Goal: Task Accomplishment & Management: Manage account settings

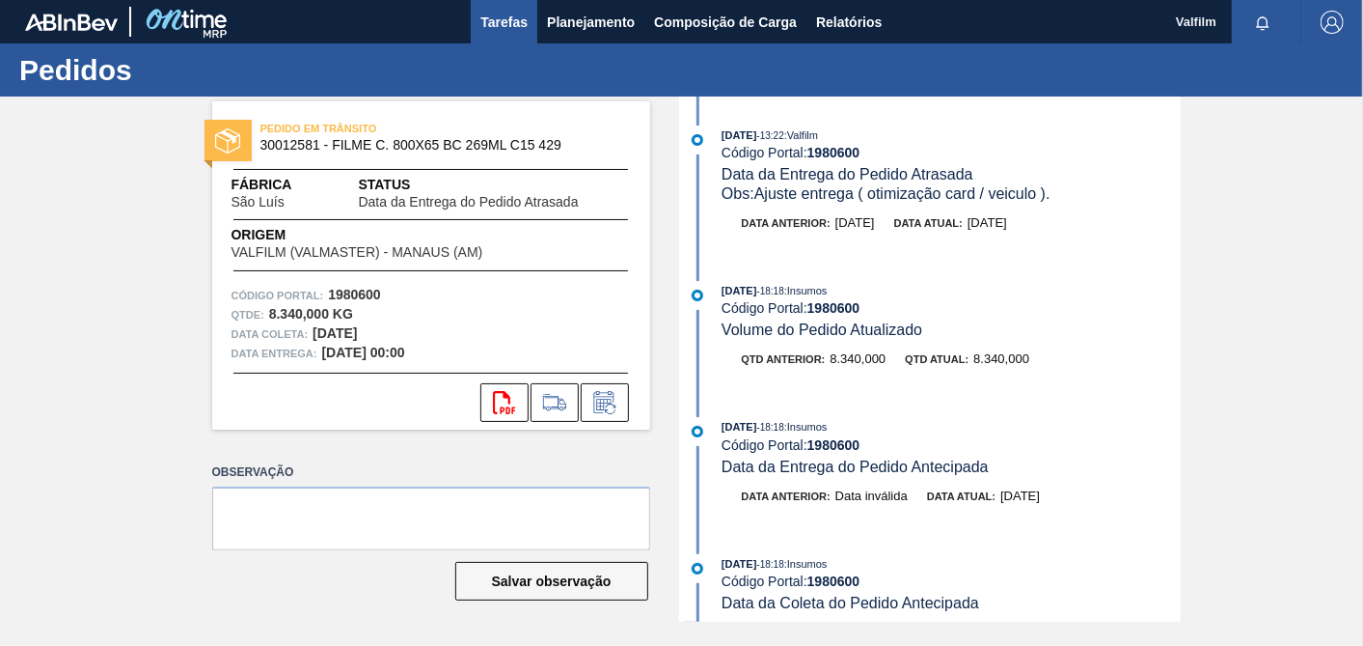
click at [510, 14] on span "Tarefas" at bounding box center [504, 22] width 47 height 23
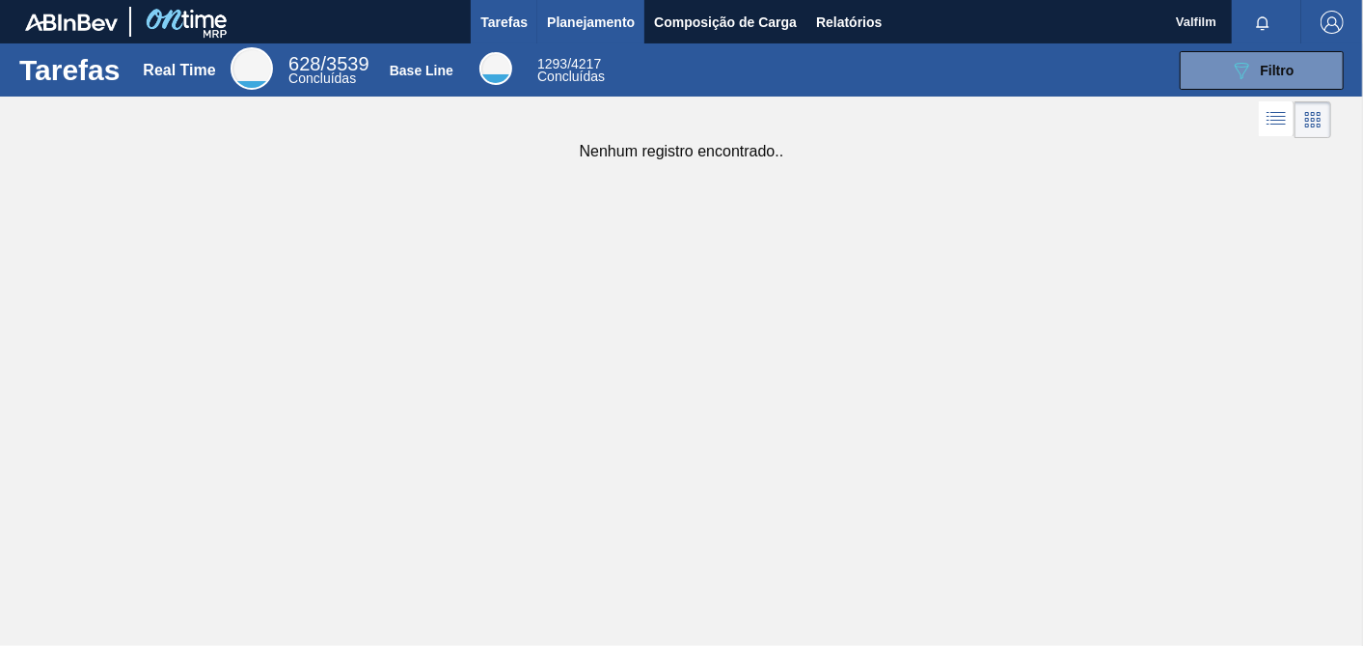
click at [590, 19] on span "Planejamento" at bounding box center [591, 22] width 88 height 23
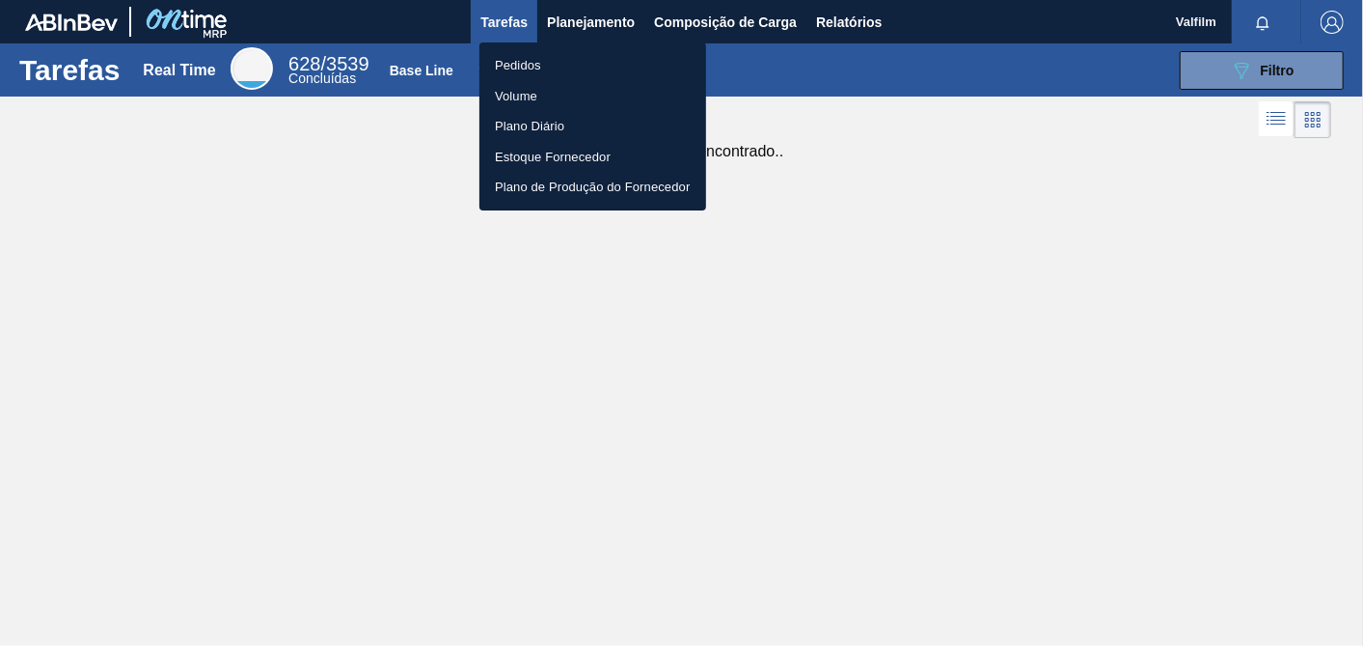
click at [686, 372] on div at bounding box center [681, 323] width 1363 height 646
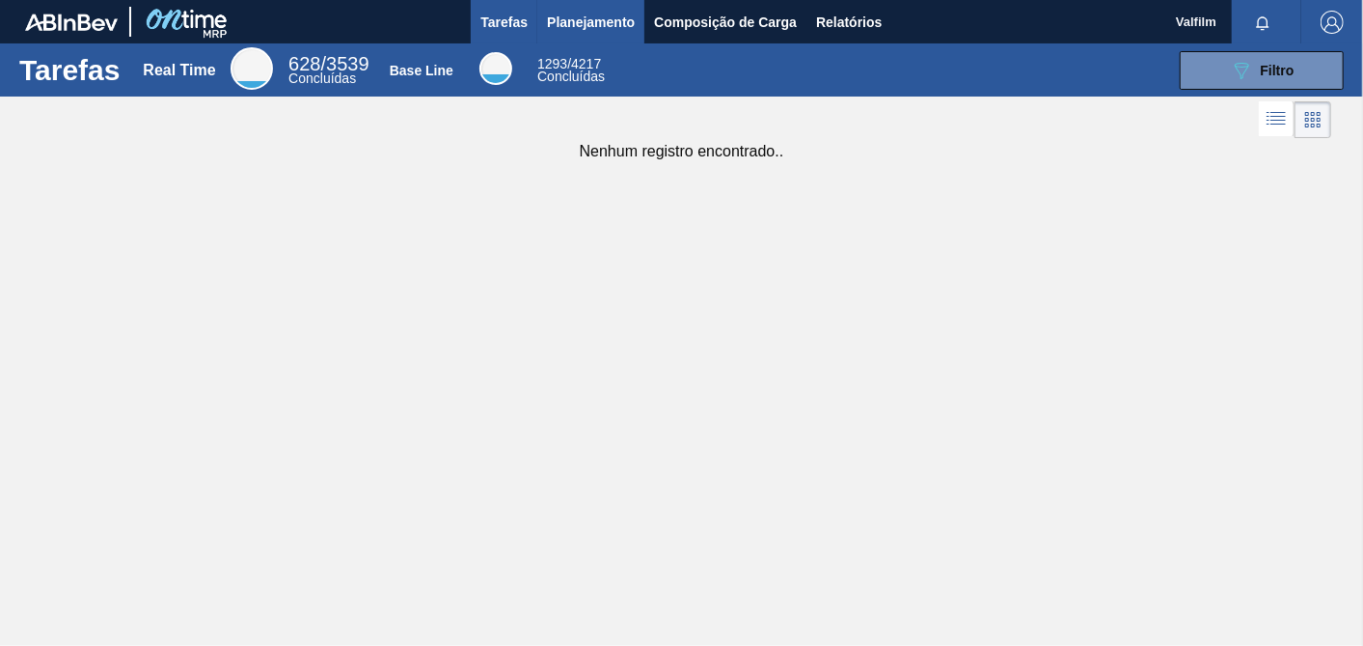
click at [576, 23] on span "Planejamento" at bounding box center [591, 22] width 88 height 23
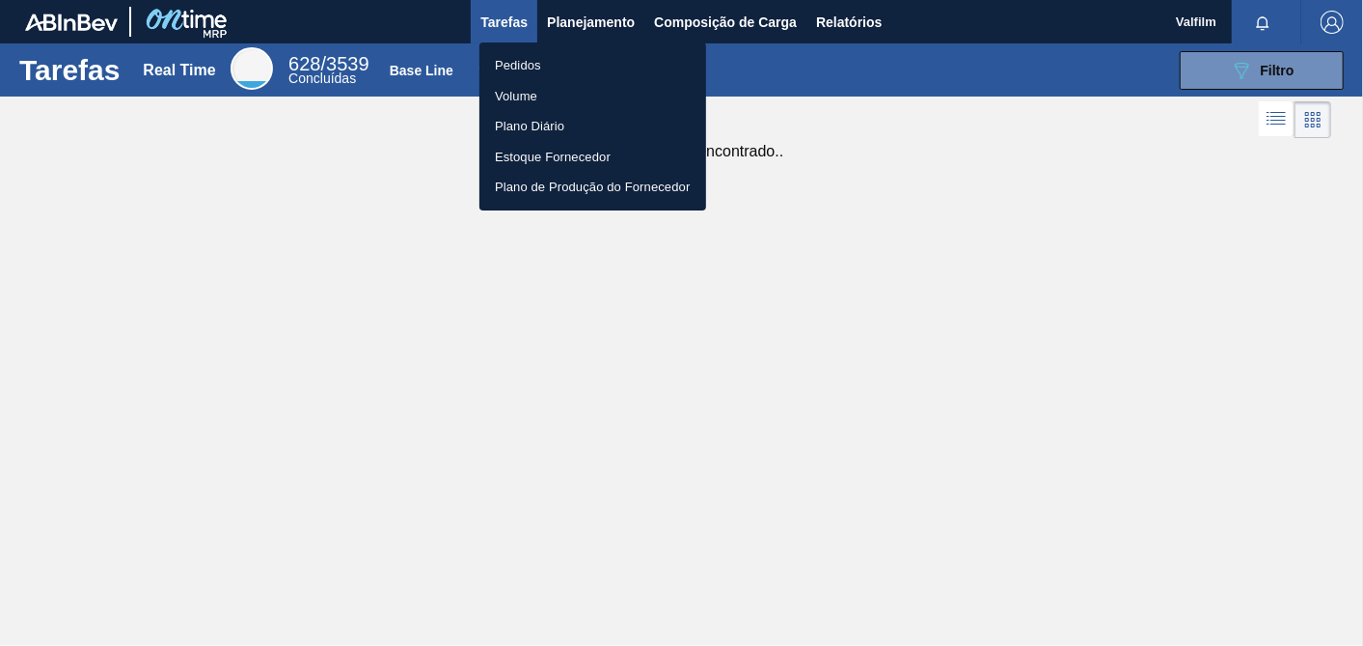
click at [521, 61] on li "Pedidos" at bounding box center [593, 65] width 227 height 31
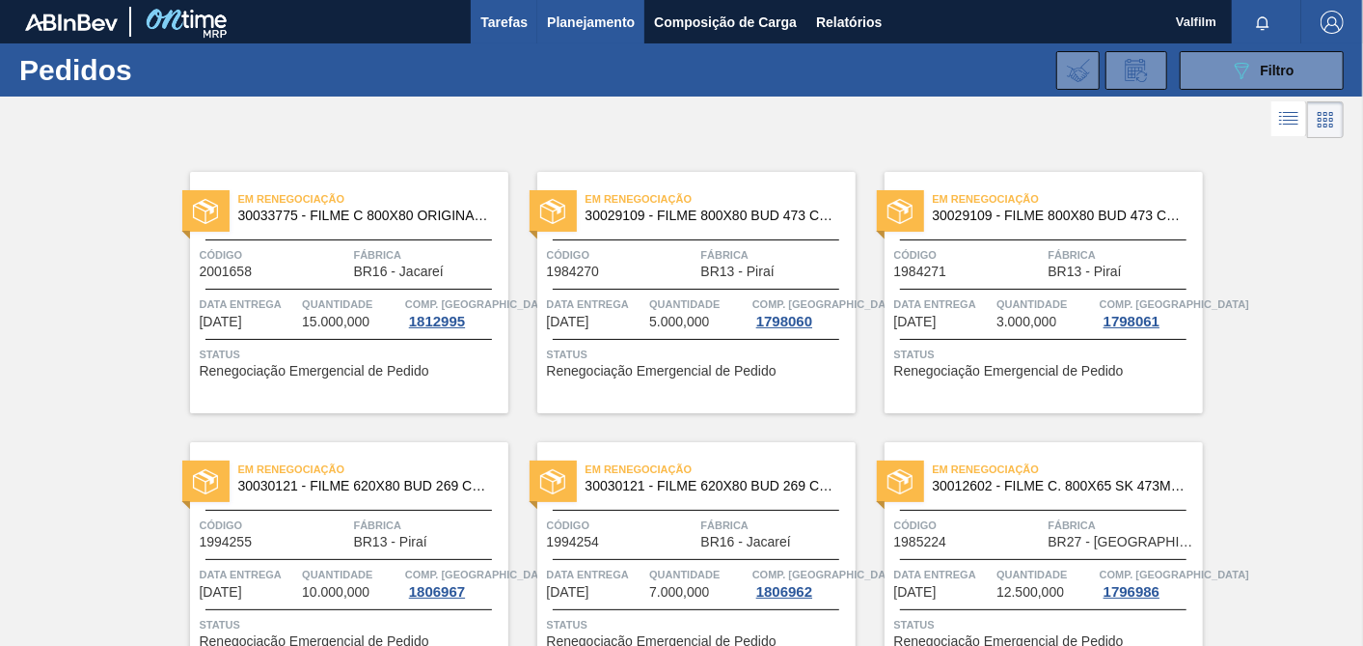
click at [519, 16] on span "Tarefas" at bounding box center [504, 22] width 47 height 23
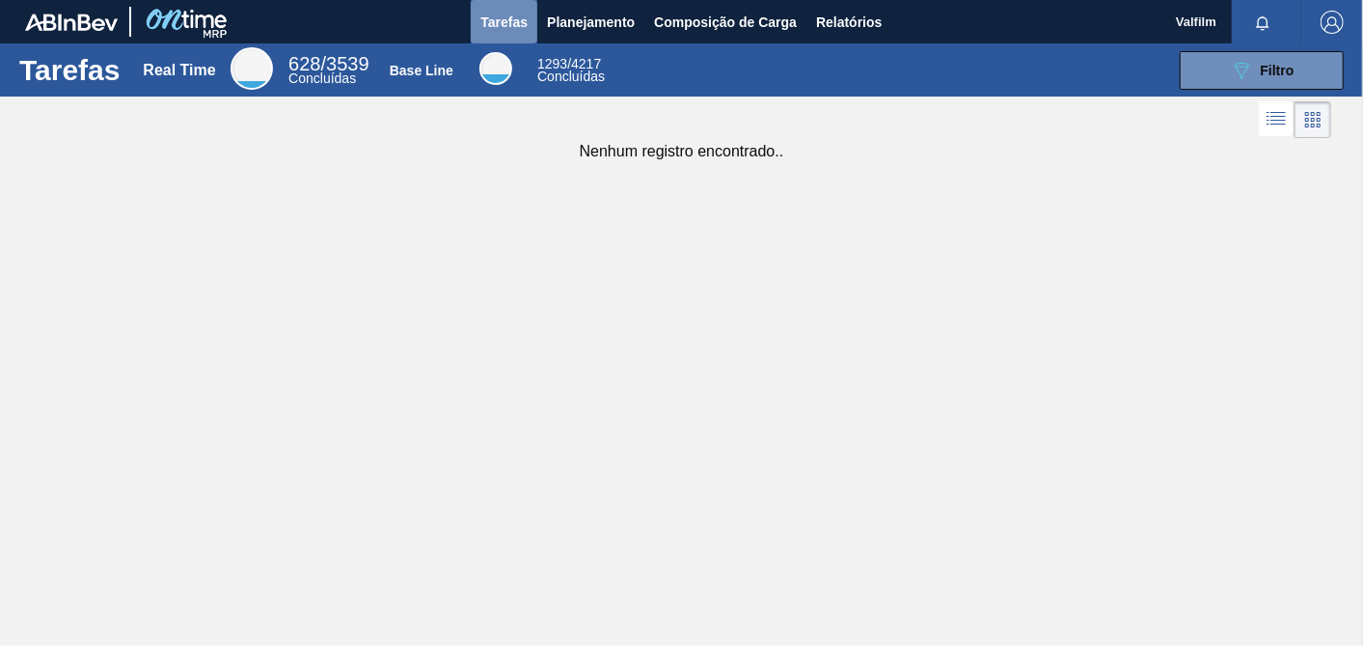
click at [504, 31] on span "Tarefas" at bounding box center [504, 22] width 47 height 23
click at [578, 24] on span "Planejamento" at bounding box center [591, 22] width 88 height 23
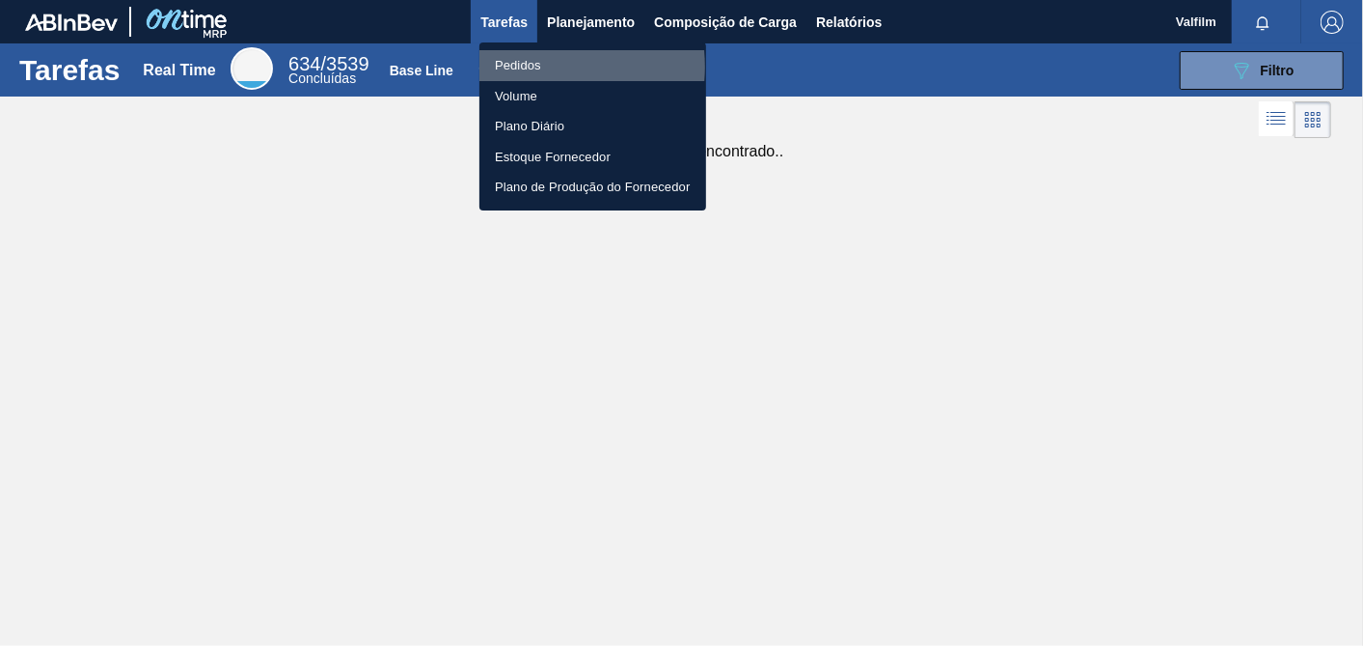
click at [532, 66] on li "Pedidos" at bounding box center [593, 65] width 227 height 31
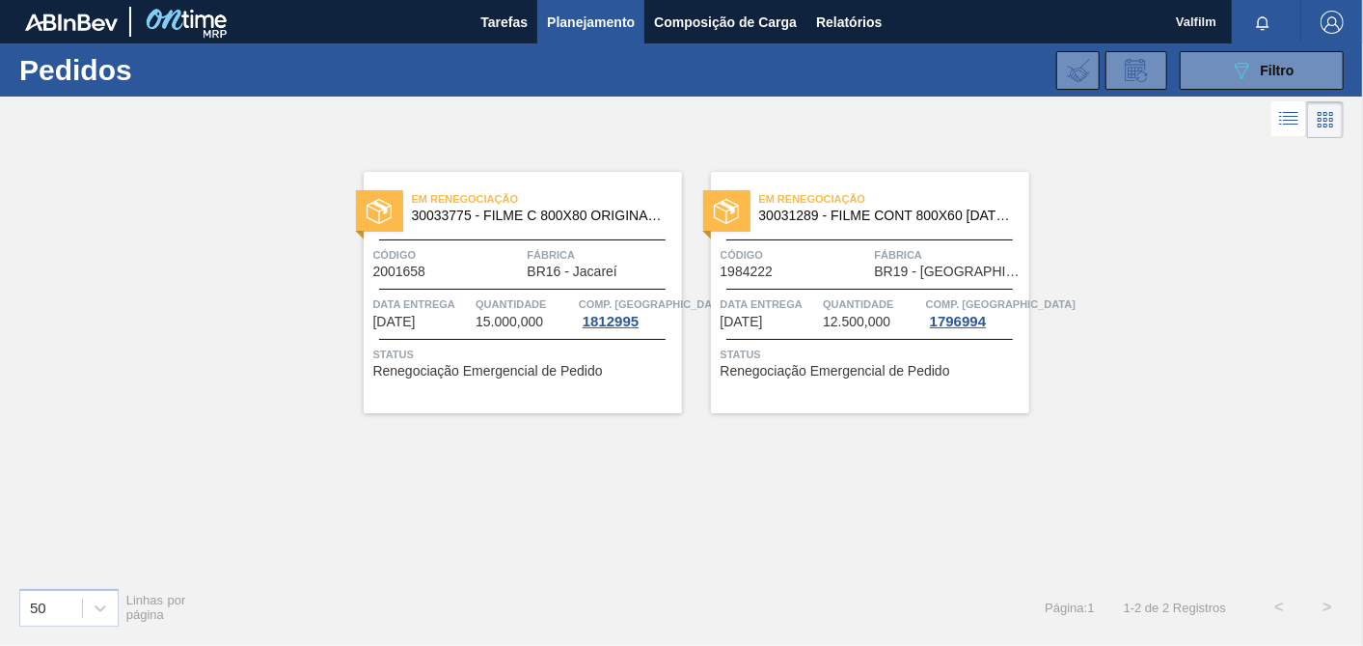
click at [511, 311] on span "Quantidade" at bounding box center [525, 303] width 98 height 19
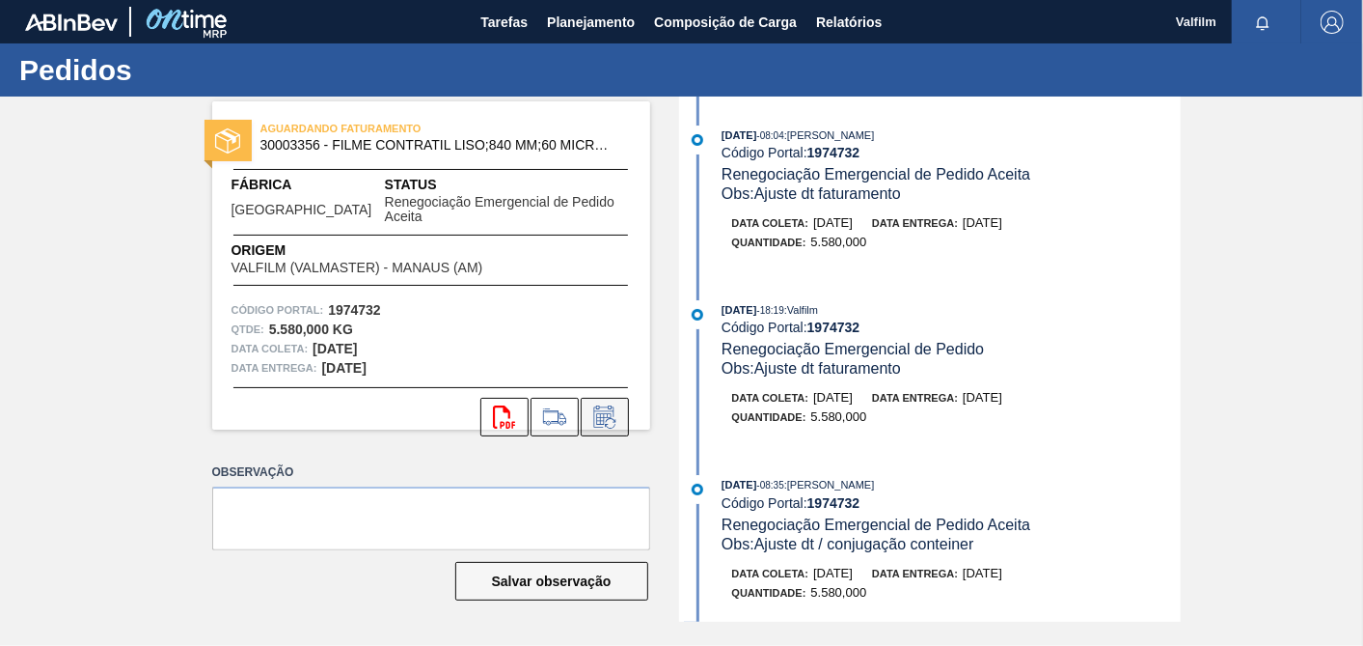
click at [612, 405] on icon at bounding box center [605, 416] width 31 height 23
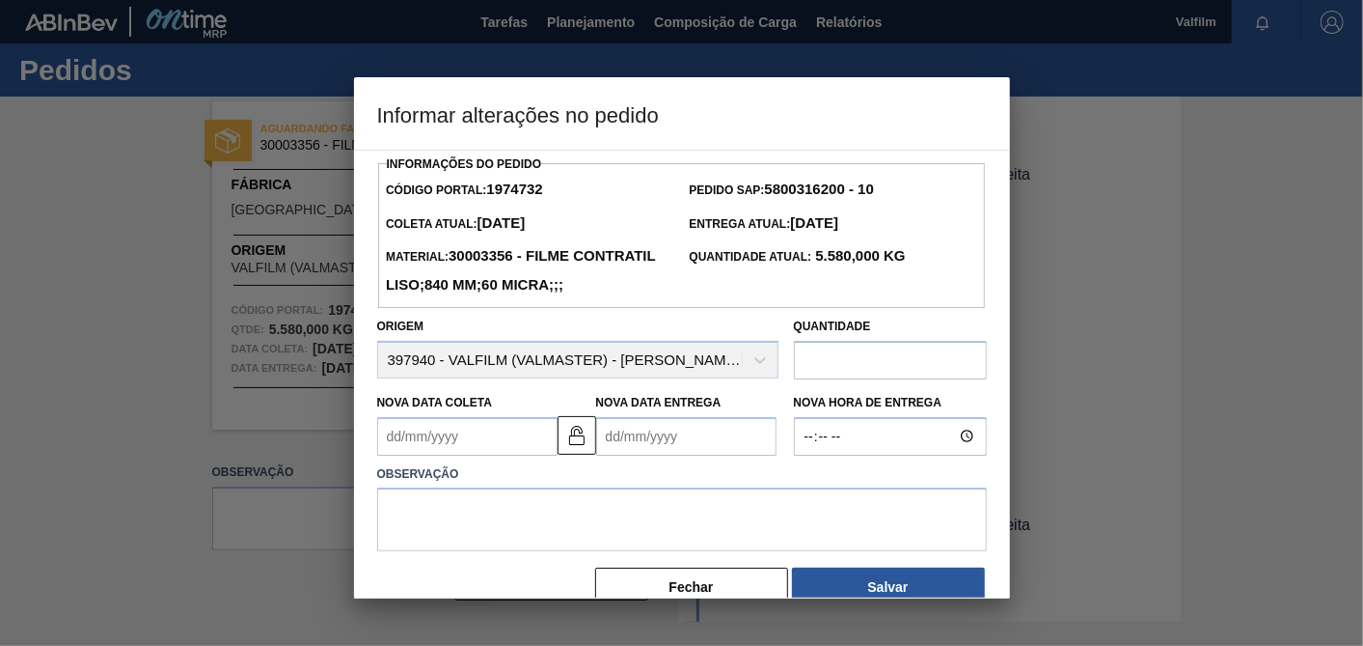
click at [1240, 292] on div at bounding box center [681, 323] width 1363 height 646
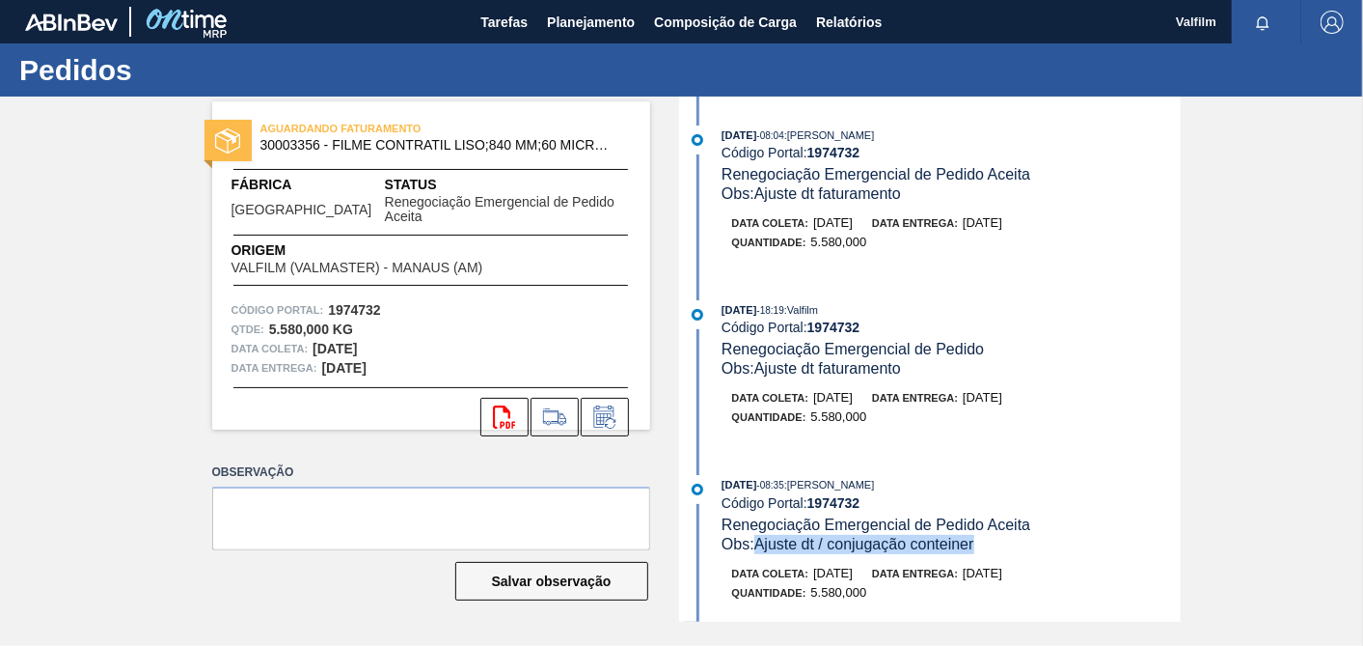
drag, startPoint x: 759, startPoint y: 557, endPoint x: 1018, endPoint y: 557, distance: 258.6
click at [1018, 554] on div "Obs: Ajuste dt / conjugação conteiner" at bounding box center [951, 544] width 458 height 19
copy span "Ajuste dt / conjugação conteiner"
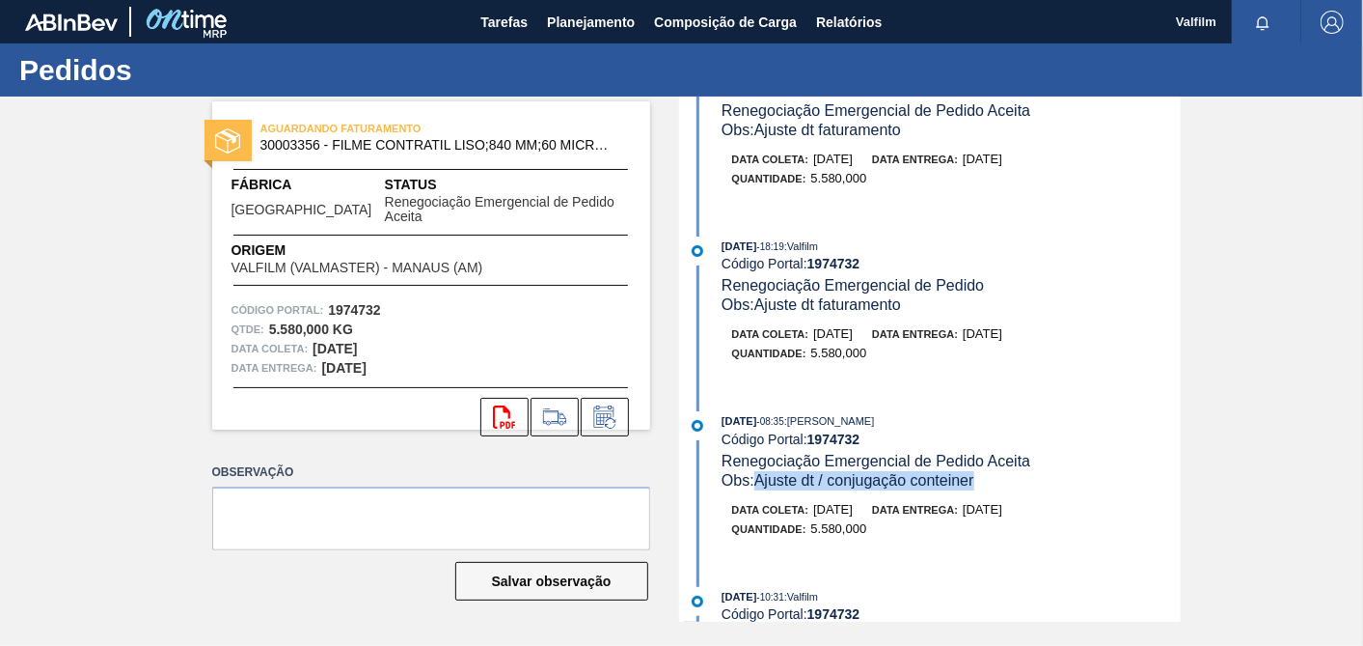
scroll to position [107, 0]
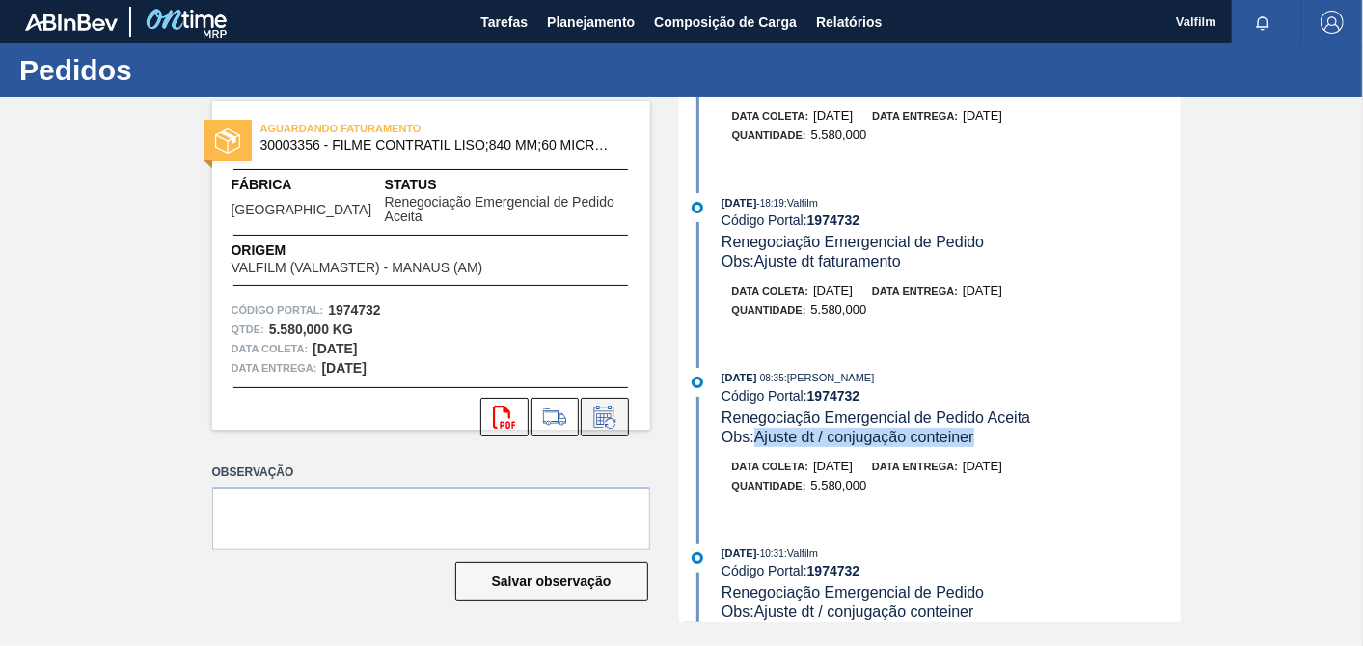
click at [609, 406] on icon at bounding box center [605, 416] width 31 height 23
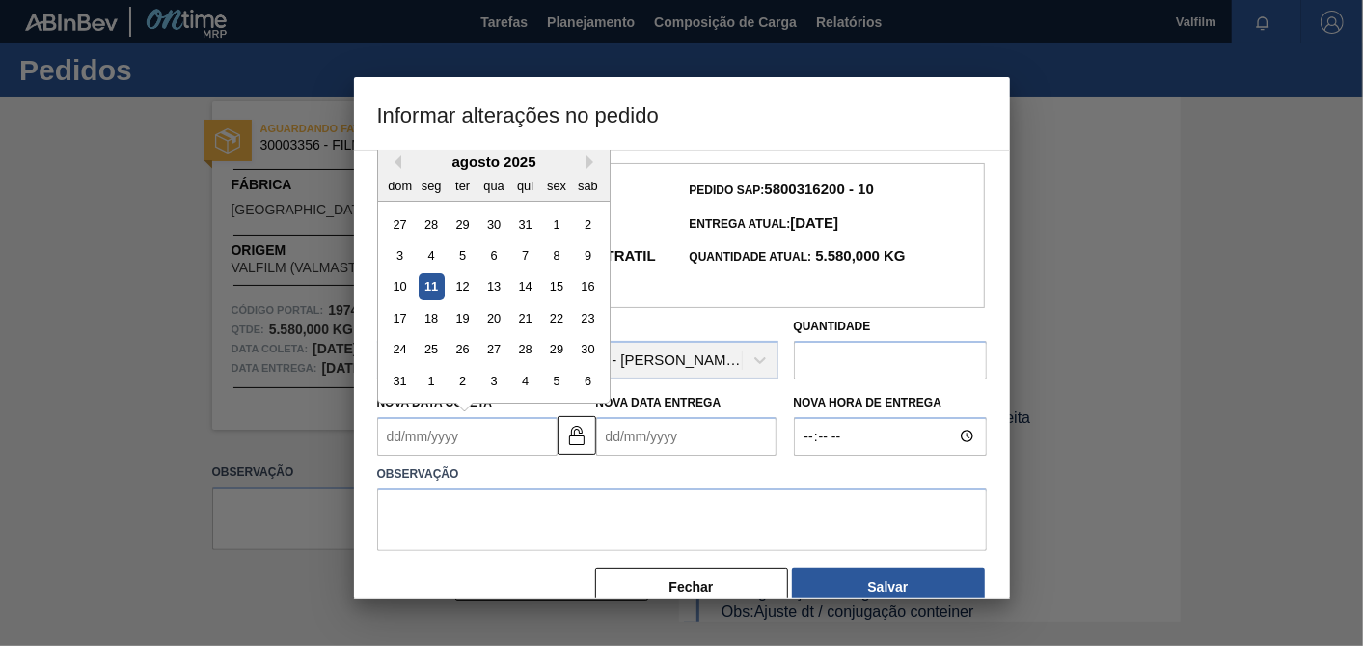
click at [465, 455] on Coleta "Nova Data Coleta" at bounding box center [467, 436] width 180 height 39
click at [1092, 310] on div at bounding box center [681, 323] width 1363 height 646
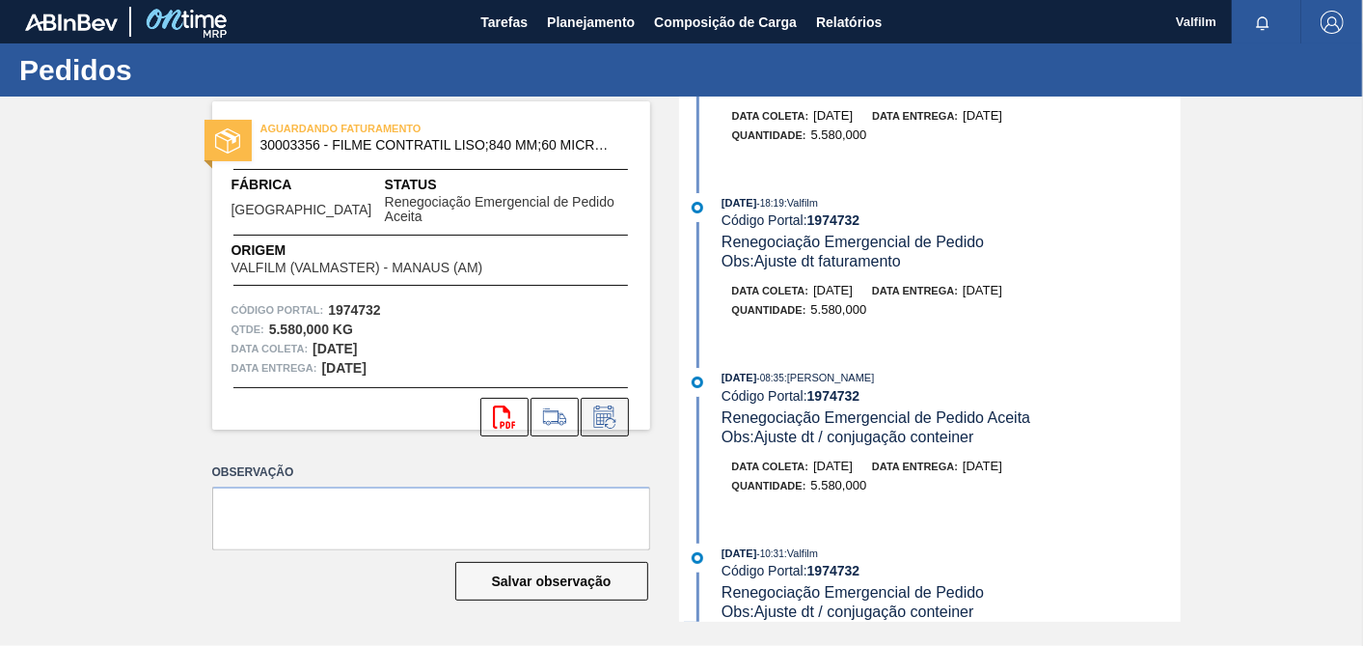
click at [602, 405] on icon at bounding box center [605, 416] width 31 height 23
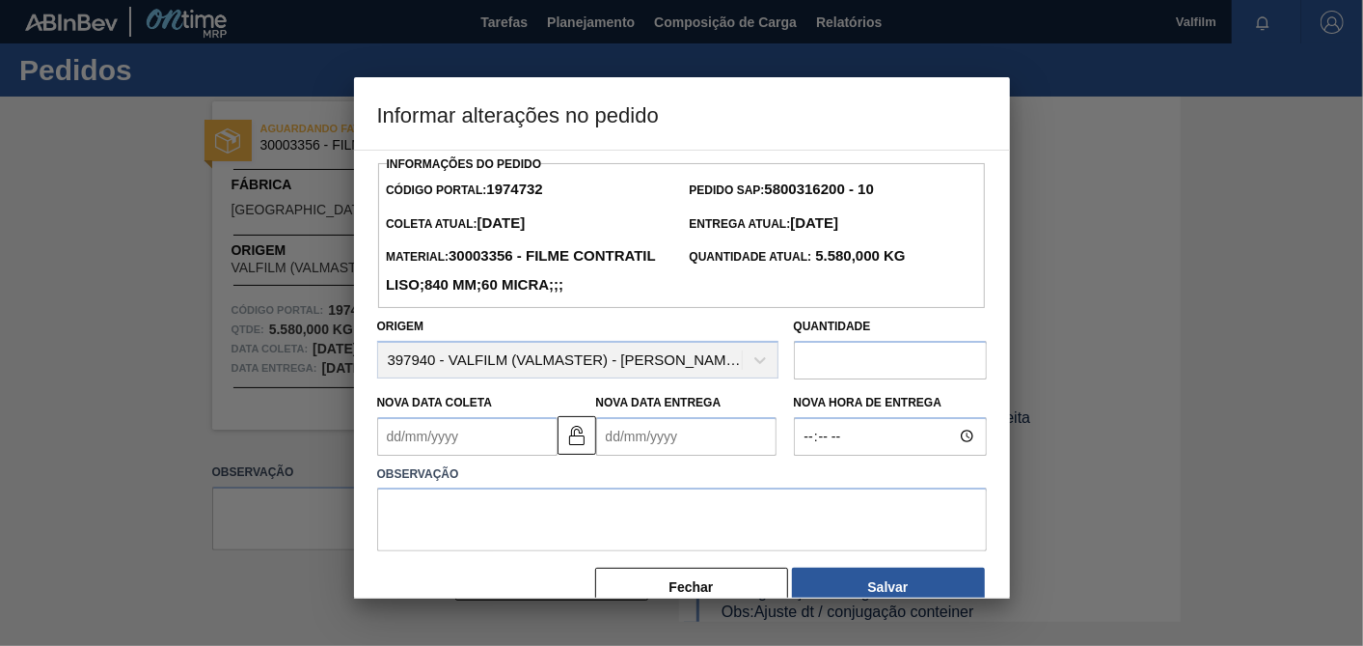
click at [464, 455] on Coleta "Nova Data Coleta" at bounding box center [467, 436] width 180 height 39
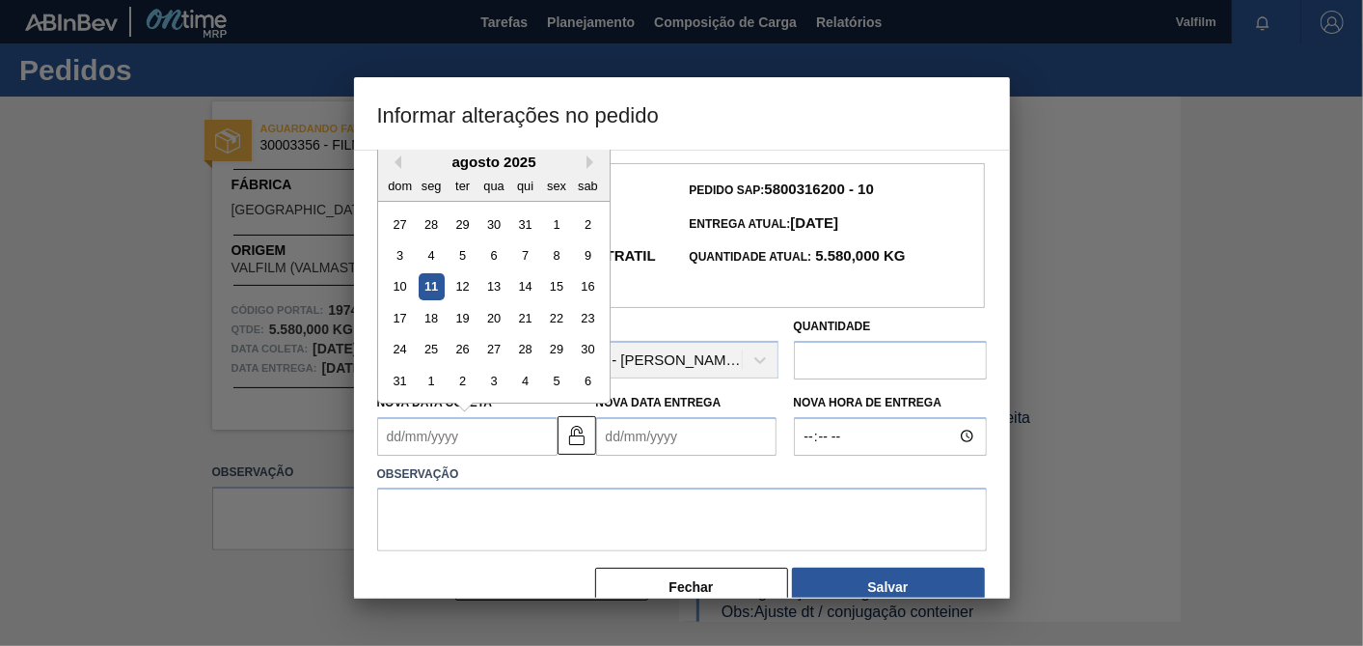
click at [403, 170] on div "agosto 2025" at bounding box center [494, 161] width 232 height 16
click at [562, 299] on div "15" at bounding box center [556, 286] width 26 height 26
type Coleta "15/08/2025"
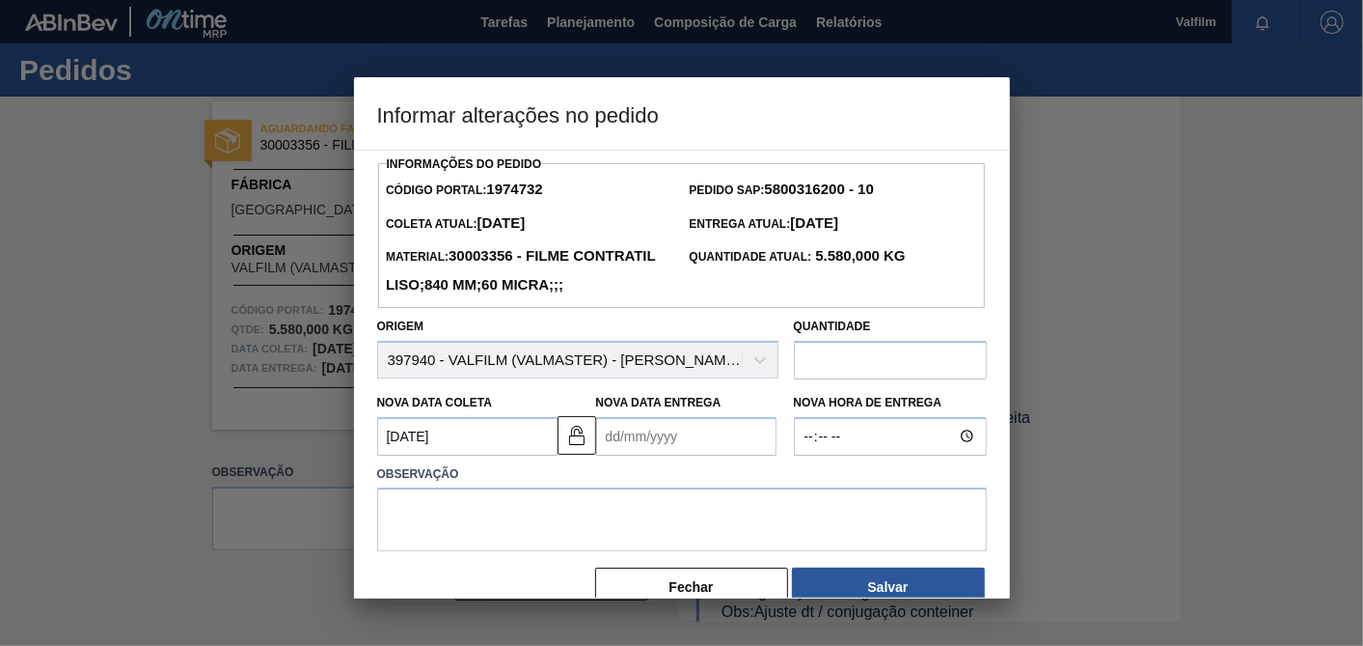
click at [681, 488] on label "Observação" at bounding box center [682, 474] width 610 height 28
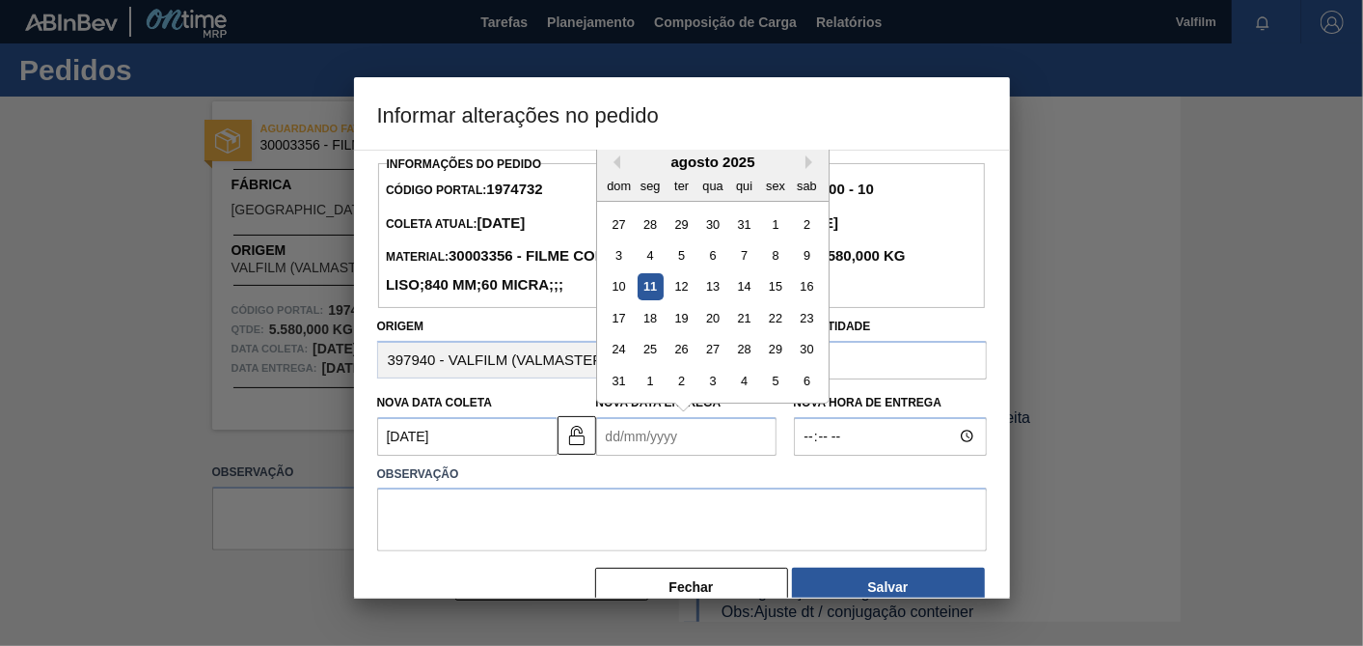
drag, startPoint x: 677, startPoint y: 465, endPoint x: 657, endPoint y: 442, distance: 30.8
click at [676, 455] on Entrega "Nova Data Entrega" at bounding box center [686, 436] width 180 height 39
click at [808, 169] on button "Next Month" at bounding box center [813, 162] width 14 height 14
click at [643, 268] on div "8" at bounding box center [650, 255] width 26 height 26
type Entrega "08/09/2025"
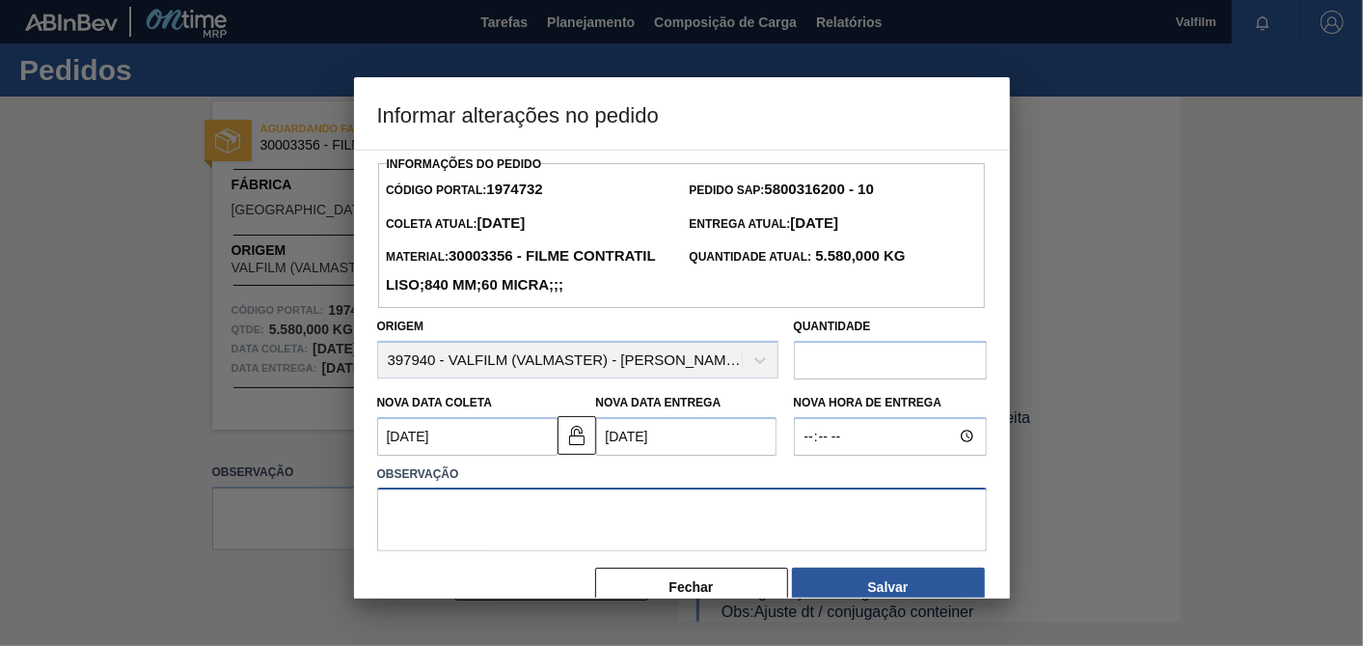
click at [696, 545] on textarea at bounding box center [682, 519] width 610 height 64
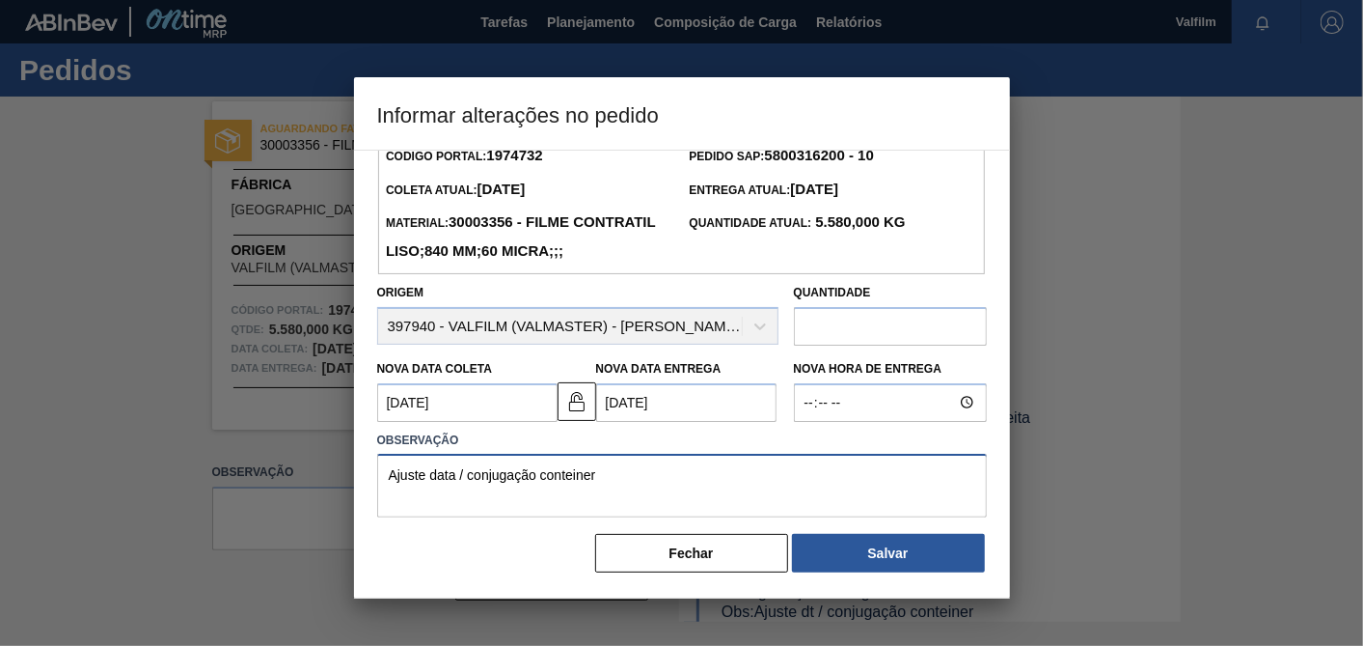
scroll to position [63, 0]
type textarea "Ajuste data / conjugação conteiner"
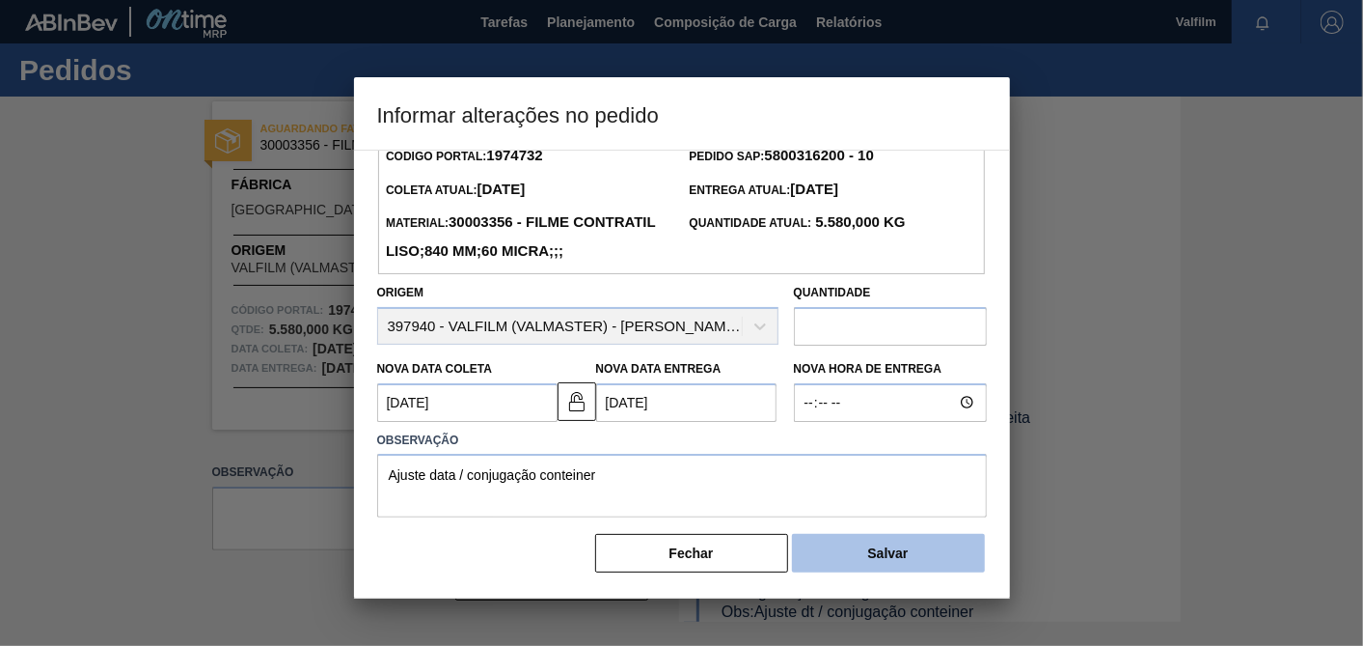
click at [886, 546] on button "Salvar" at bounding box center [888, 553] width 193 height 39
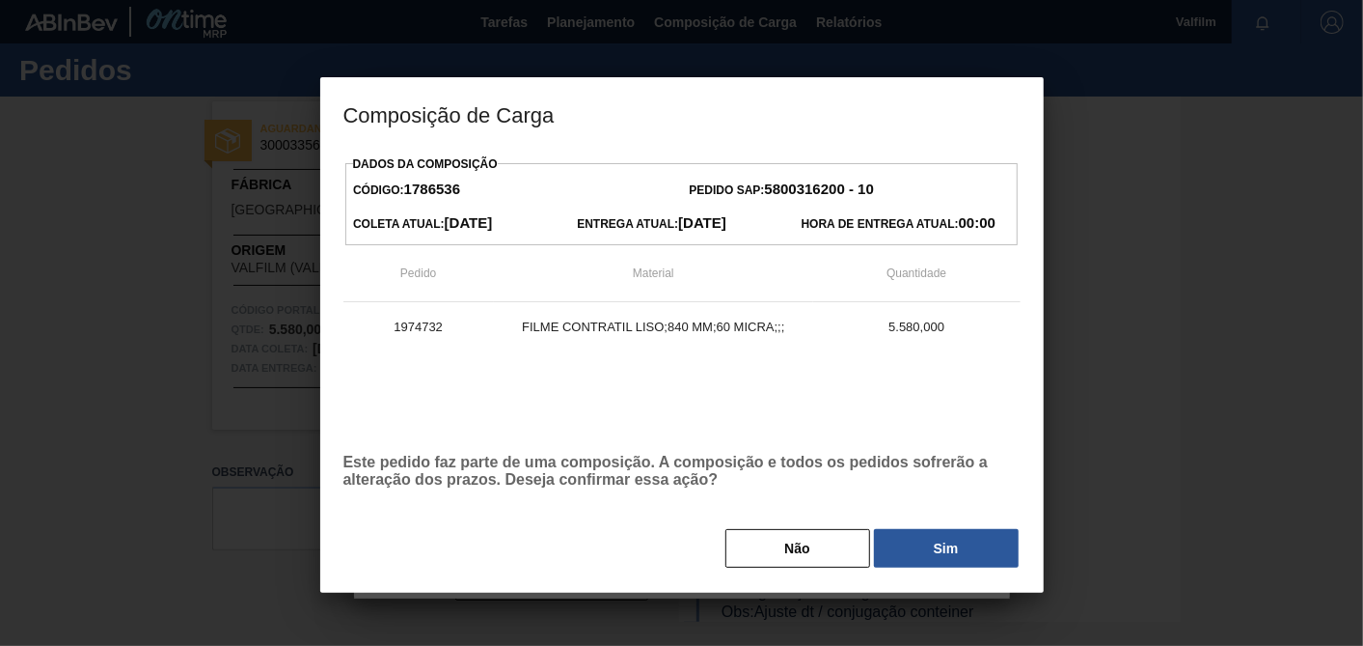
click at [904, 542] on button "Sim" at bounding box center [946, 548] width 145 height 39
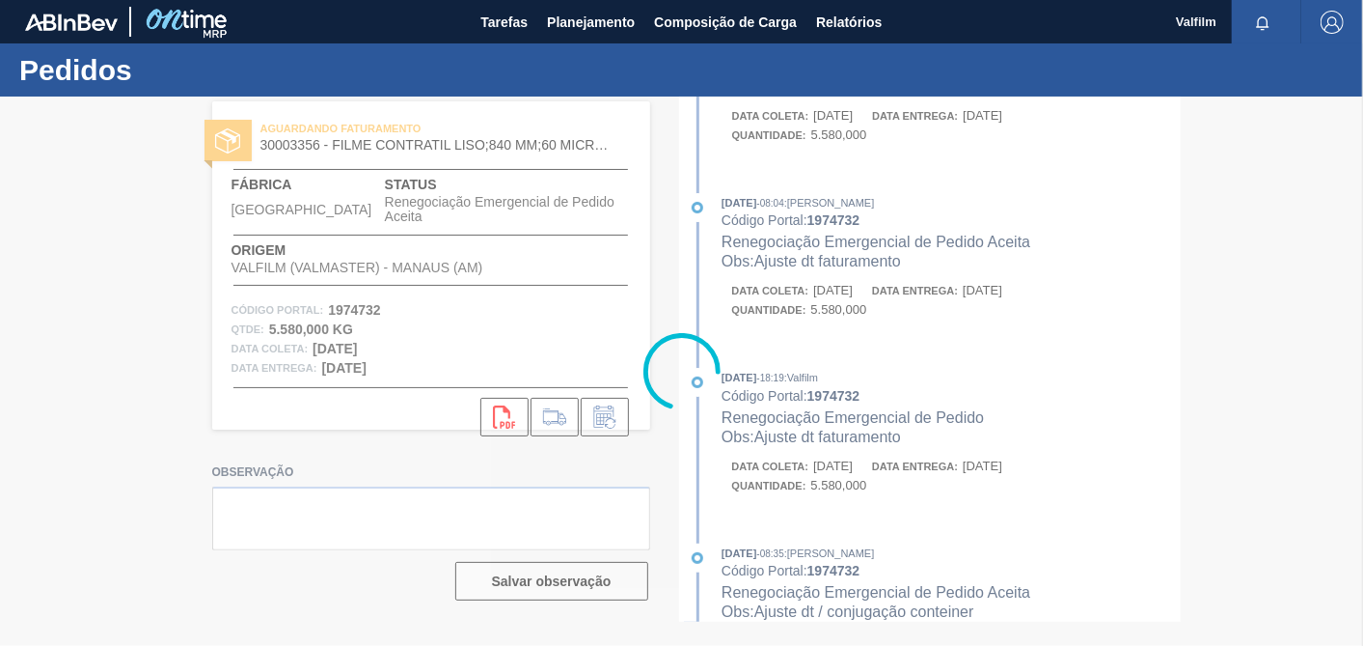
scroll to position [287, 0]
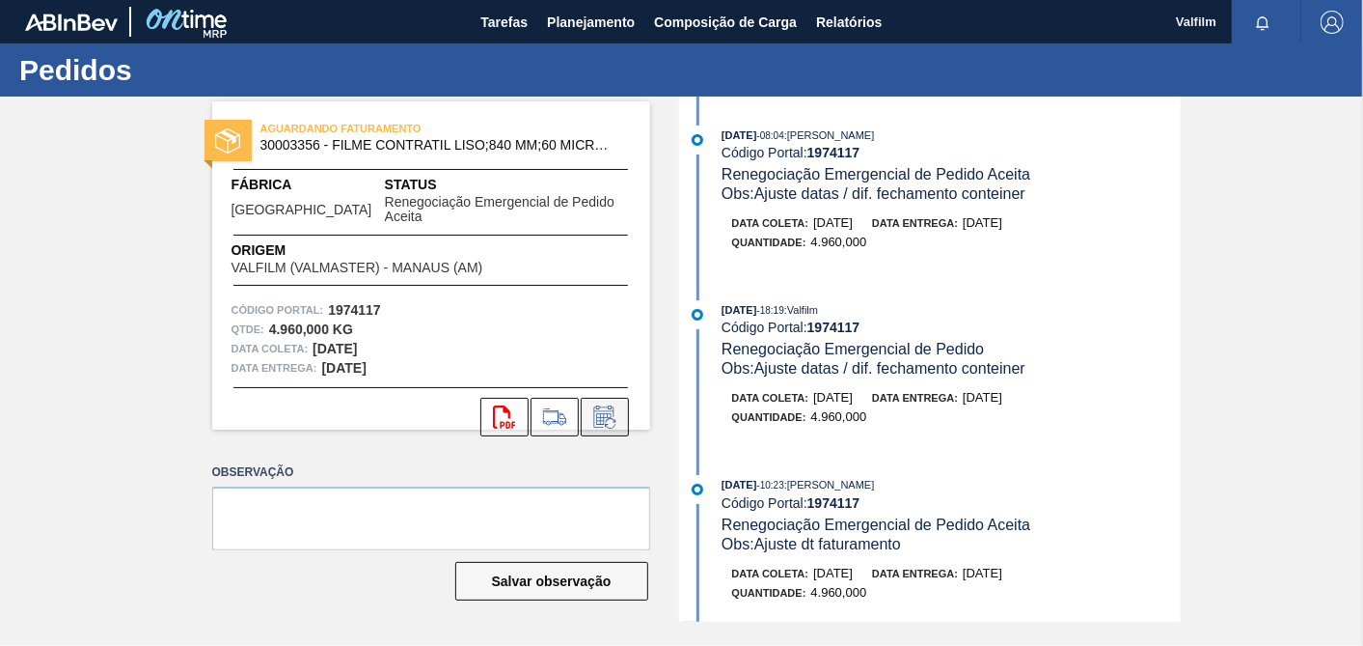
click at [603, 414] on icon at bounding box center [603, 420] width 14 height 12
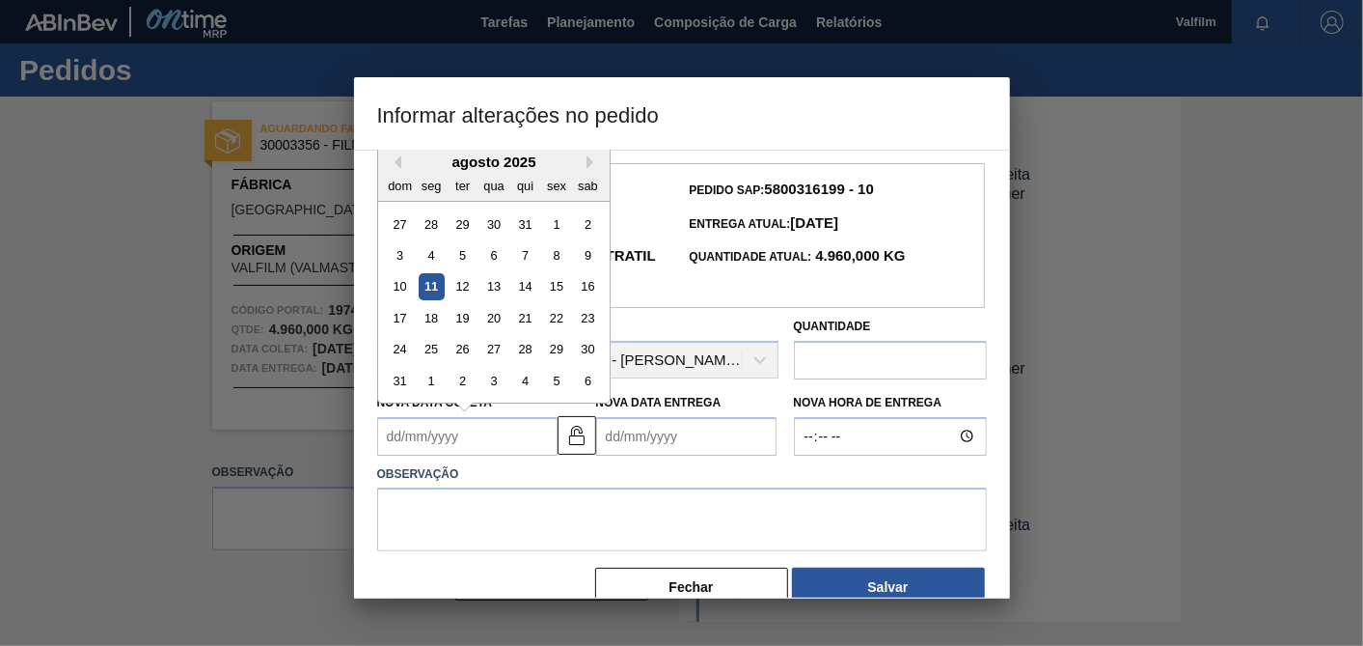
click at [524, 455] on Coleta "Nova Data Coleta" at bounding box center [467, 436] width 180 height 39
type Coleta "[DATE]"
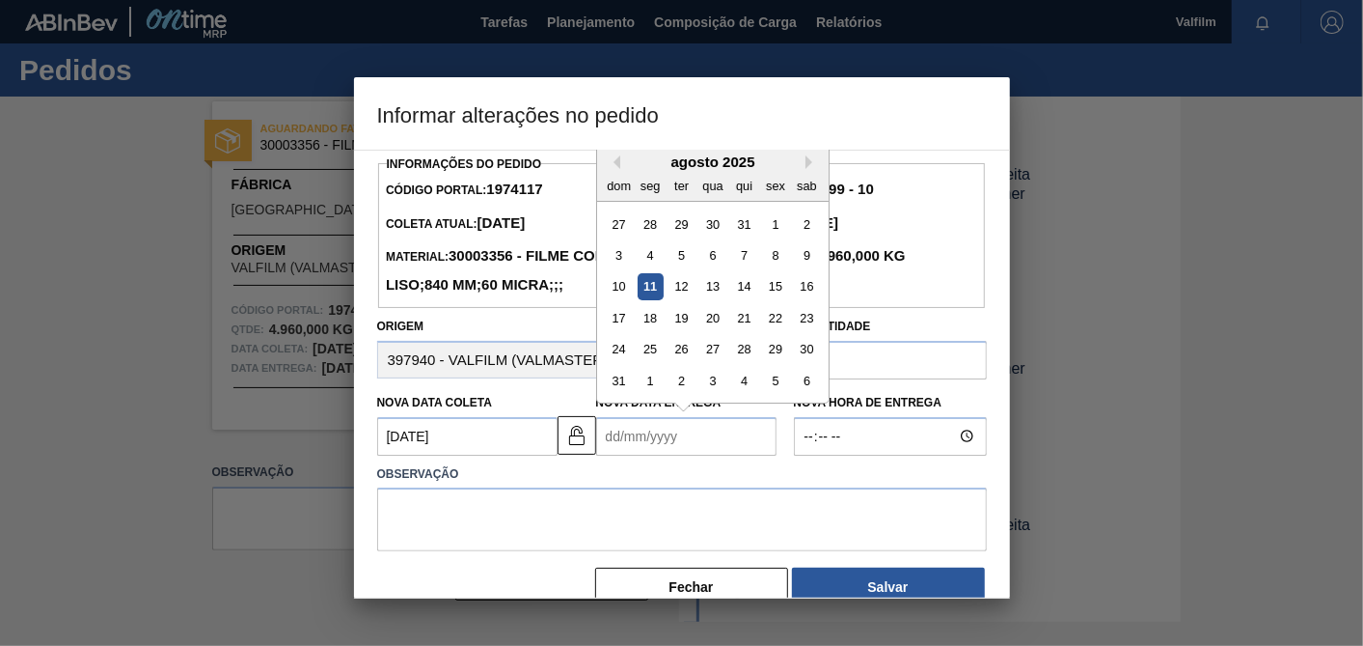
click at [708, 455] on Entrega "Nova Data Entrega" at bounding box center [686, 436] width 180 height 39
click at [811, 169] on button "Next Month" at bounding box center [813, 162] width 14 height 14
click at [650, 268] on div "8" at bounding box center [650, 255] width 26 height 26
type Entrega "08/09/2025"
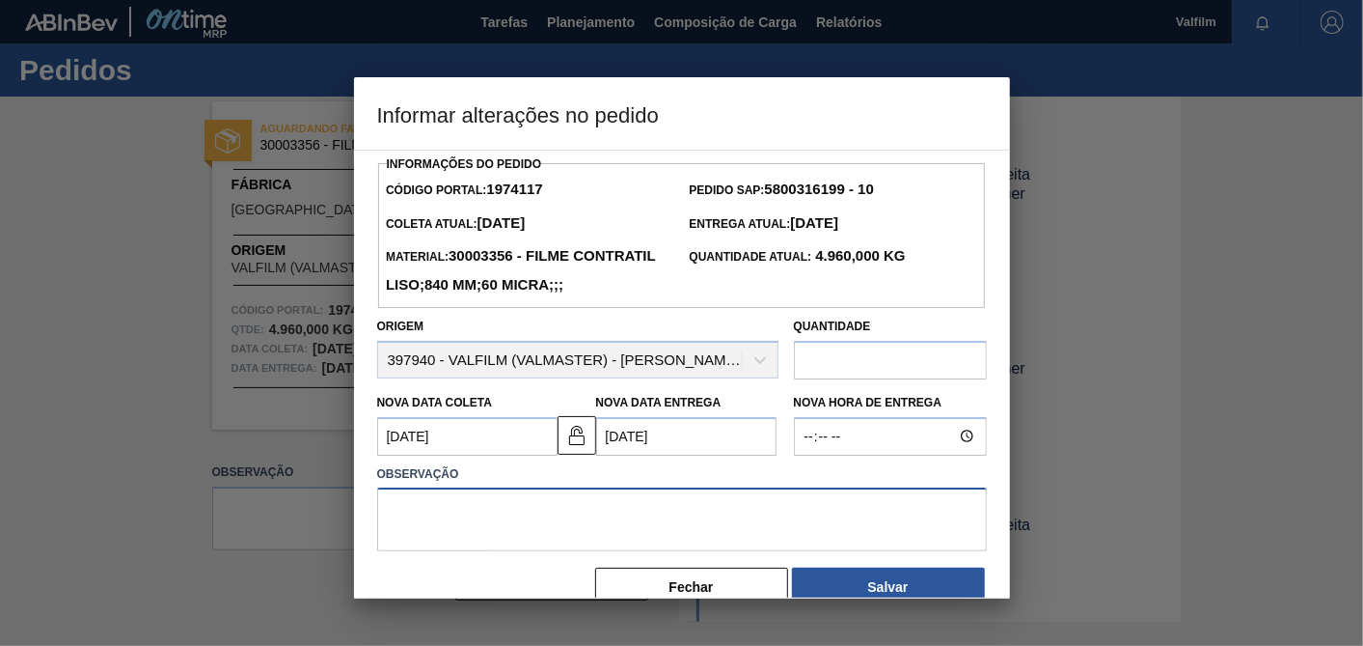
click at [633, 542] on textarea at bounding box center [682, 519] width 610 height 64
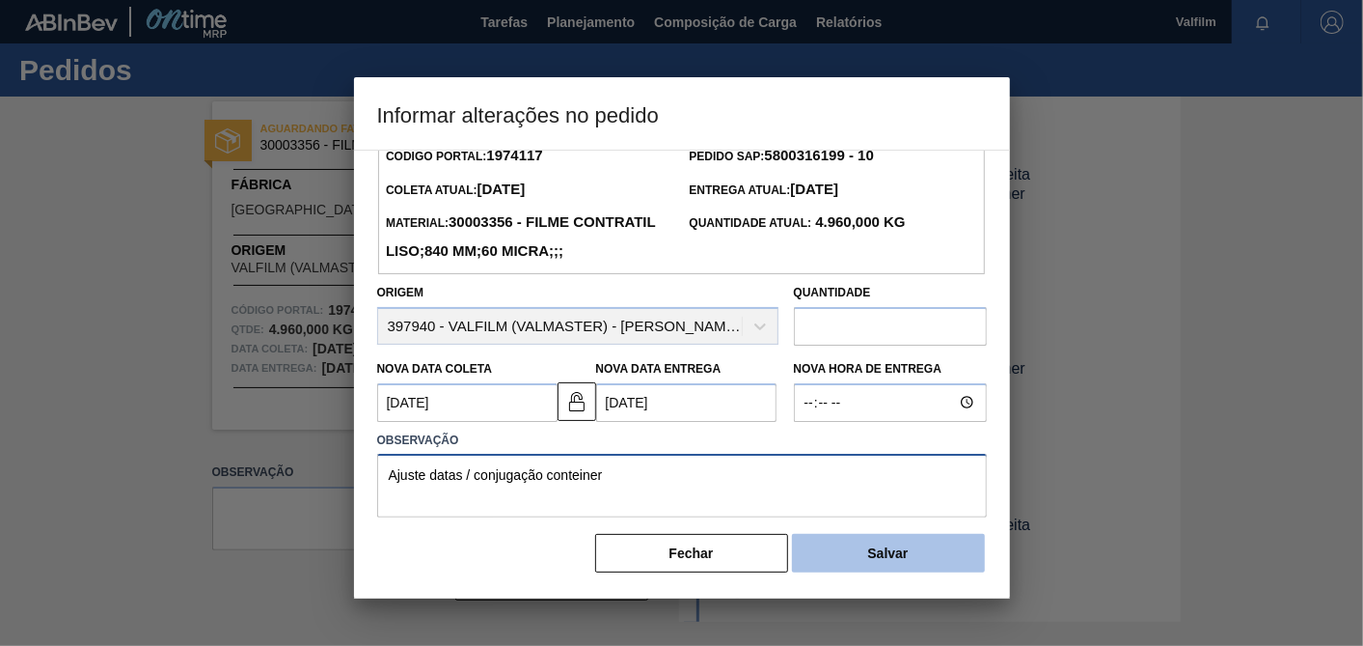
type textarea "Ajuste datas / conjugação conteiner"
click at [898, 539] on button "Salvar" at bounding box center [888, 553] width 193 height 39
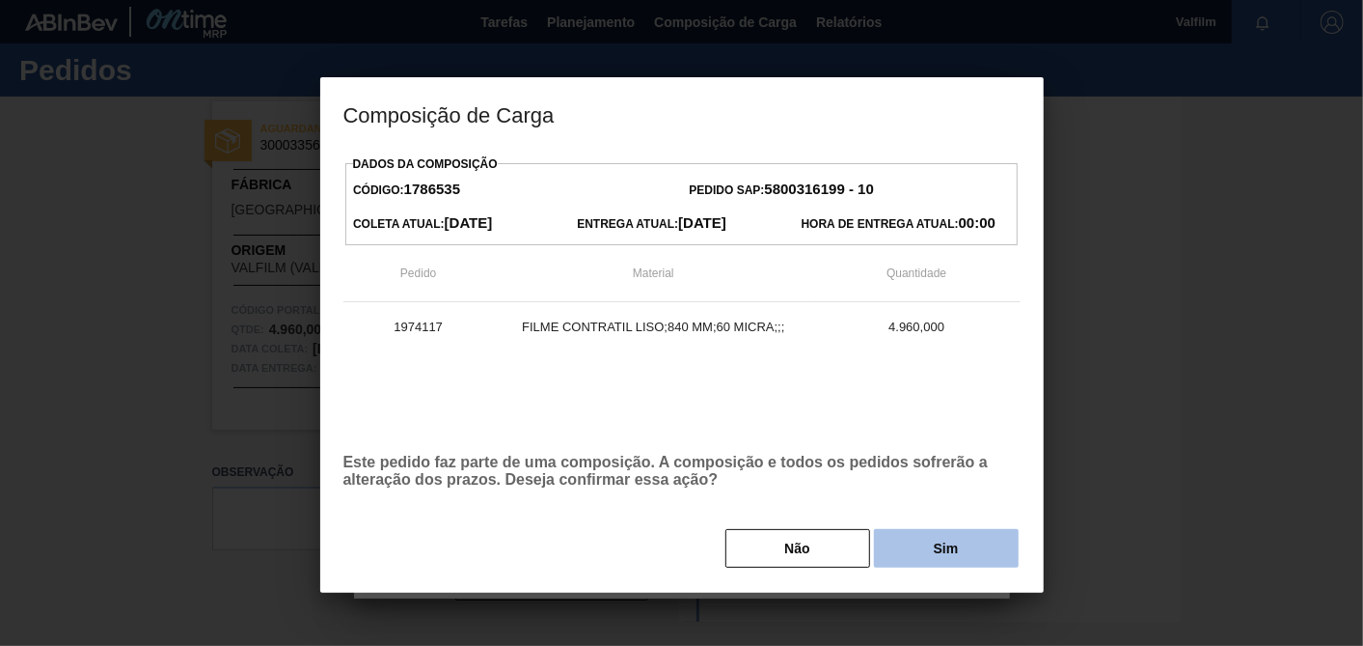
click at [909, 541] on button "Sim" at bounding box center [946, 548] width 145 height 39
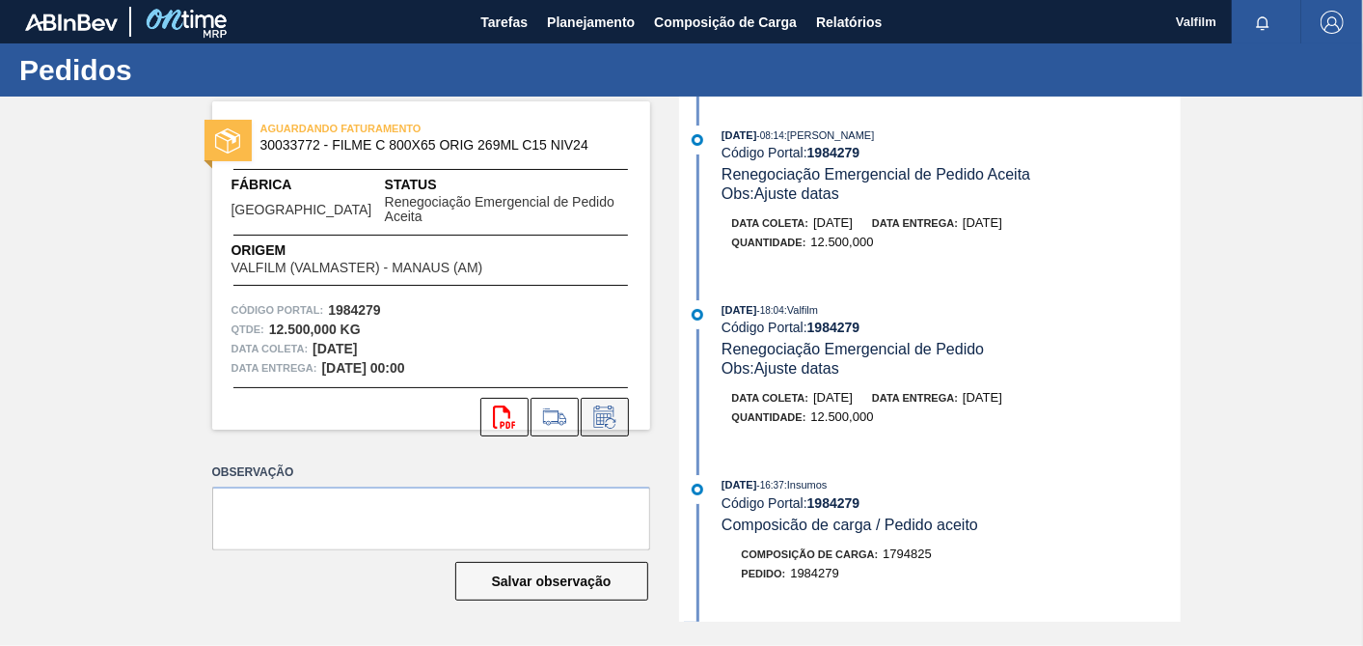
click at [619, 405] on icon at bounding box center [605, 416] width 31 height 23
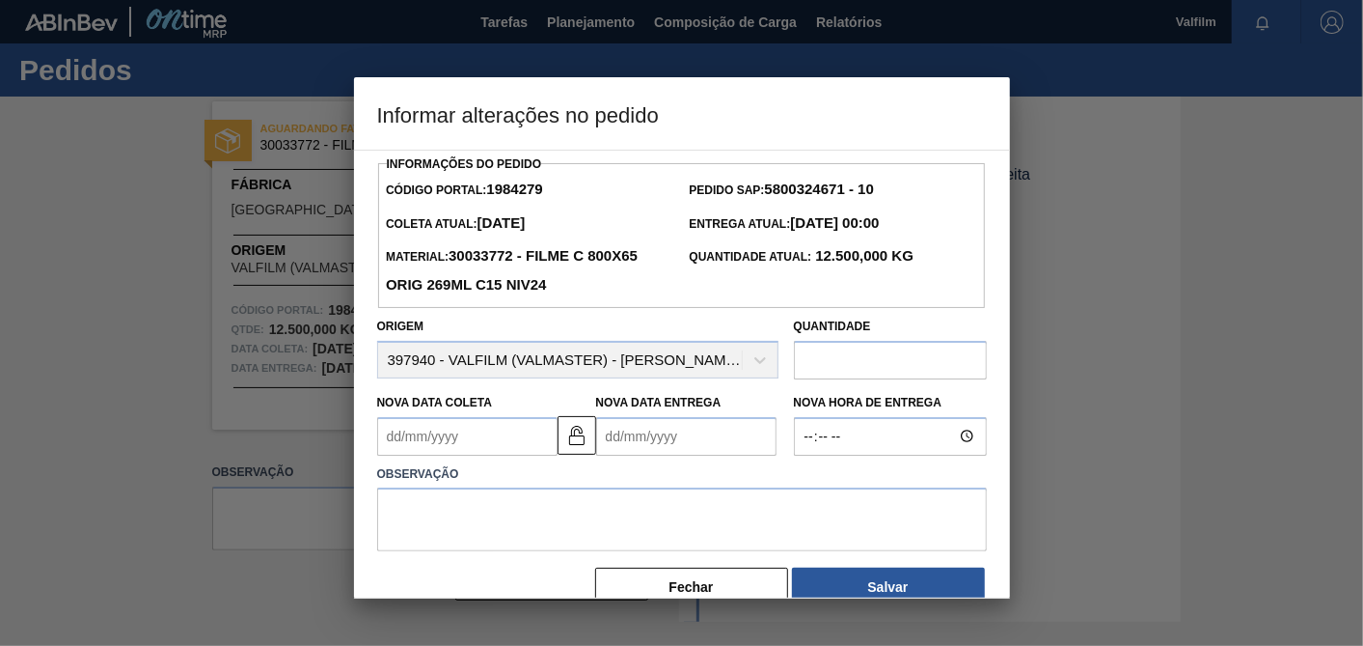
click at [487, 428] on Coleta "Nova Data Coleta" at bounding box center [467, 436] width 180 height 39
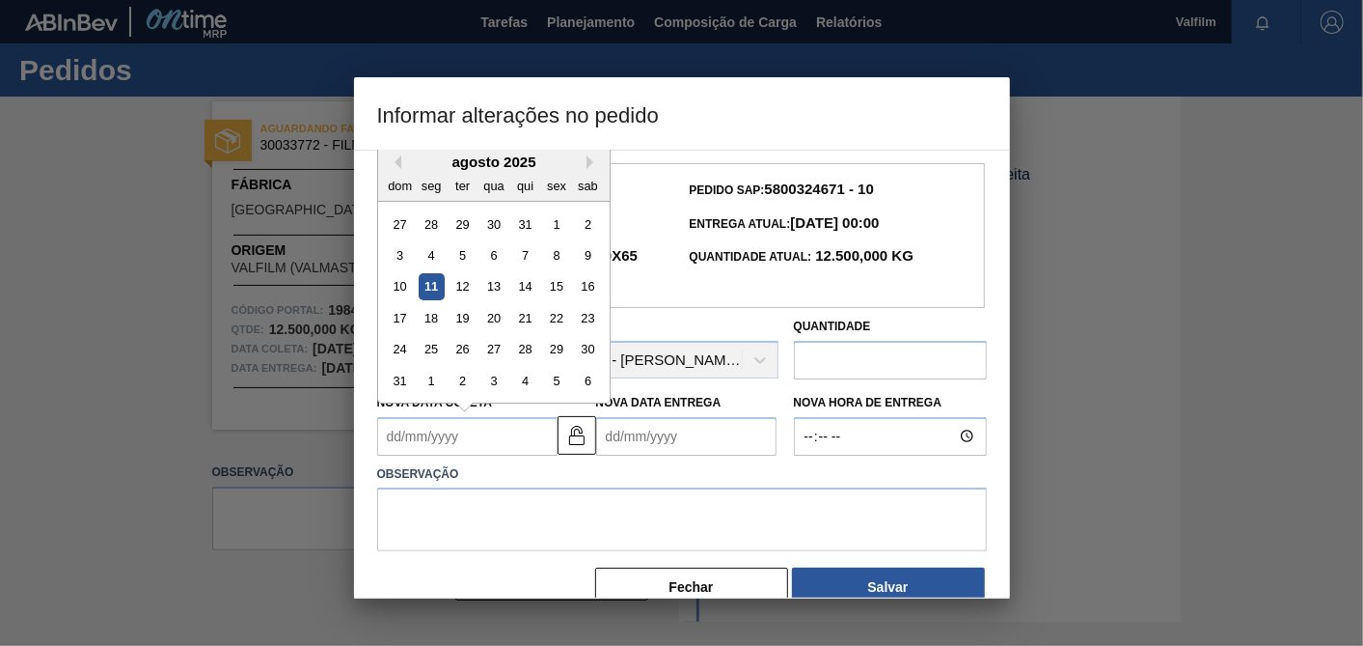
type Coleta "15/08/2025"
click at [680, 451] on Entrega "Nova Data Entrega" at bounding box center [686, 436] width 180 height 39
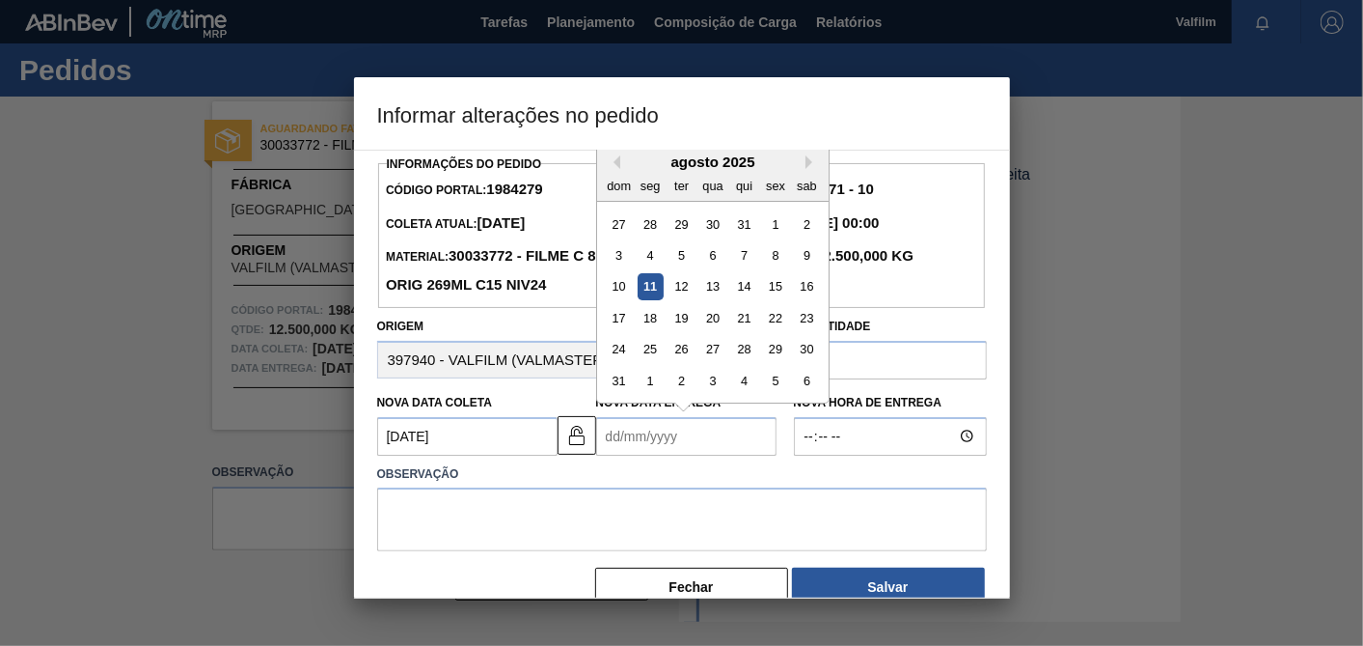
click at [803, 162] on div "agosto 2025" at bounding box center [713, 161] width 232 height 16
click at [818, 160] on div "agosto 2025" at bounding box center [713, 161] width 232 height 16
click at [803, 158] on div "agosto 2025" at bounding box center [713, 161] width 232 height 16
click at [810, 163] on button "Next Month" at bounding box center [813, 162] width 14 height 14
drag, startPoint x: 770, startPoint y: 259, endPoint x: 725, endPoint y: 347, distance: 99.7
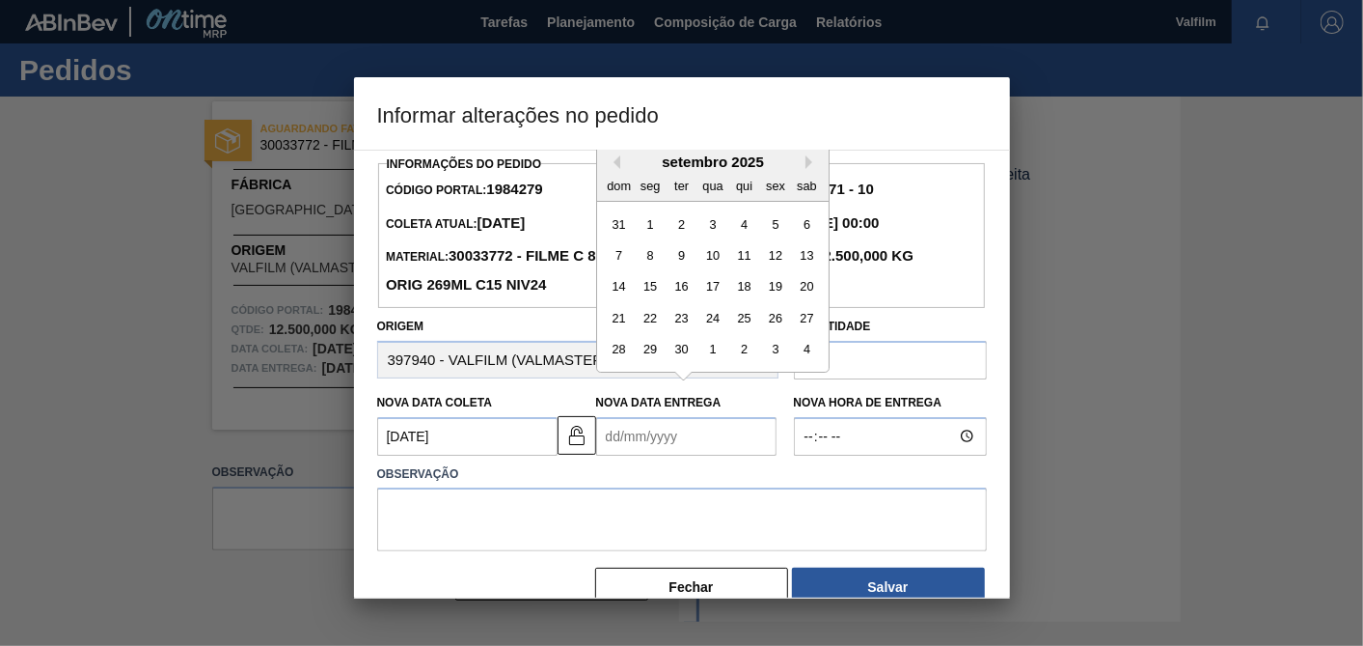
click at [770, 261] on div "12" at bounding box center [775, 255] width 26 height 26
type Entrega "12/09/2025"
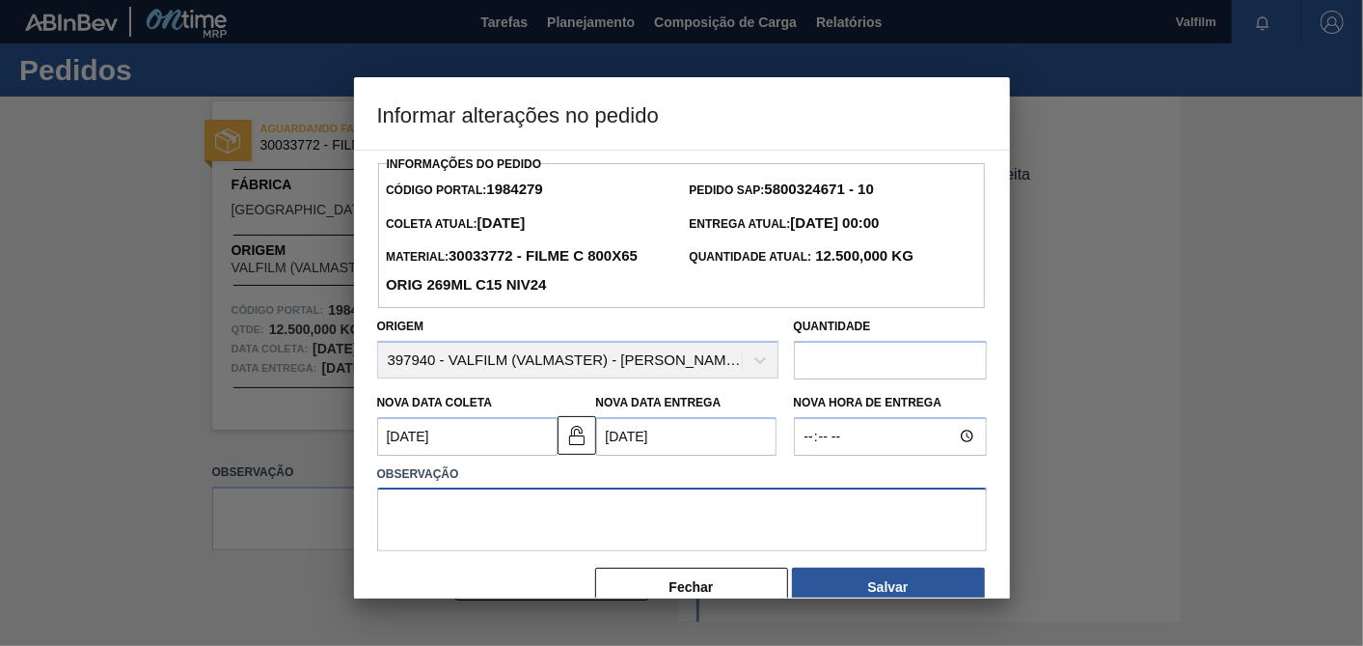
click at [649, 515] on textarea at bounding box center [682, 519] width 610 height 64
type textarea "Ajuste datas / conjugação conteiner"
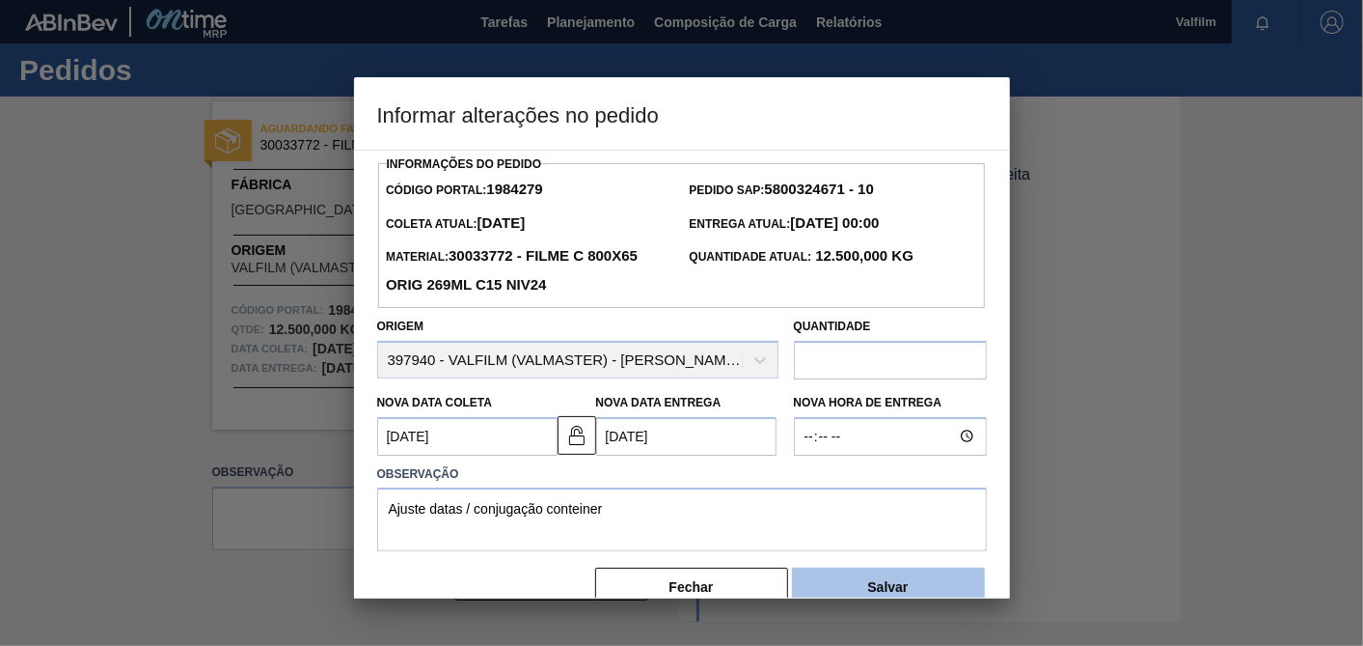
click at [830, 575] on button "Salvar" at bounding box center [888, 586] width 193 height 39
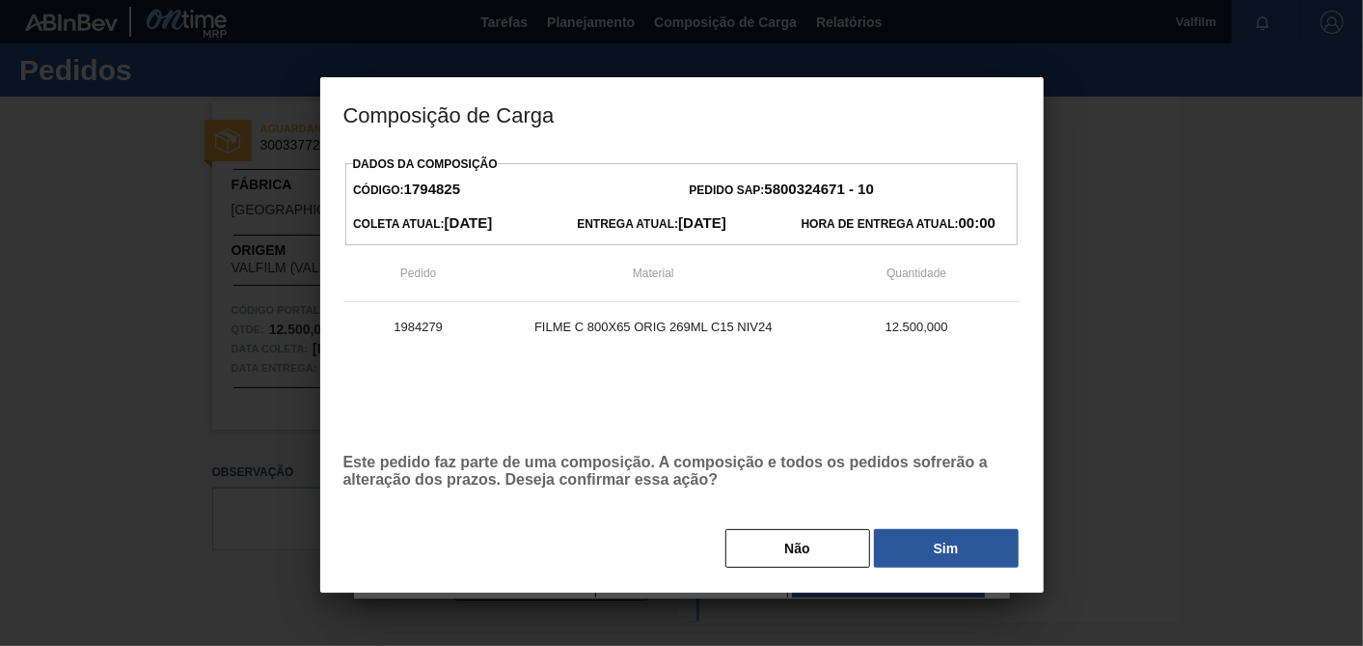
click at [901, 548] on button "Sim" at bounding box center [946, 548] width 145 height 39
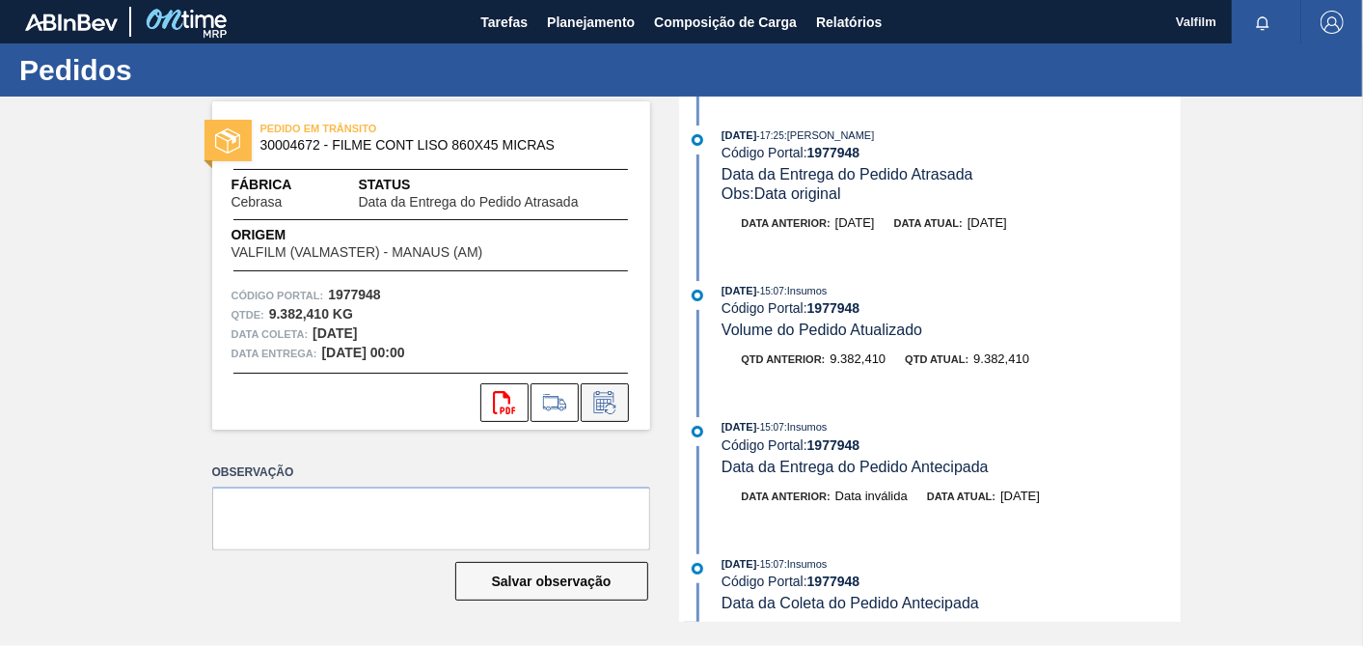
click at [607, 405] on icon at bounding box center [605, 402] width 31 height 23
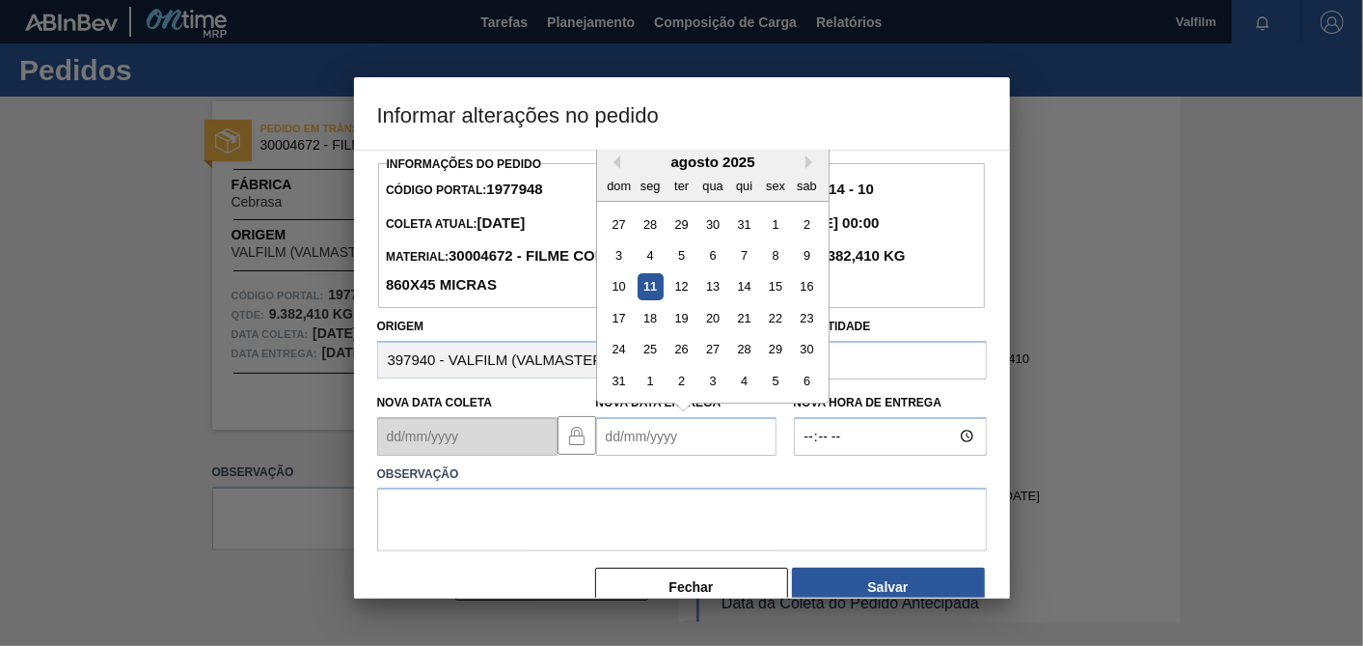
click at [652, 444] on Entrega "Nova Data Entrega" at bounding box center [686, 436] width 180 height 39
click at [750, 325] on div "21" at bounding box center [743, 318] width 26 height 26
type Entrega "[DATE]"
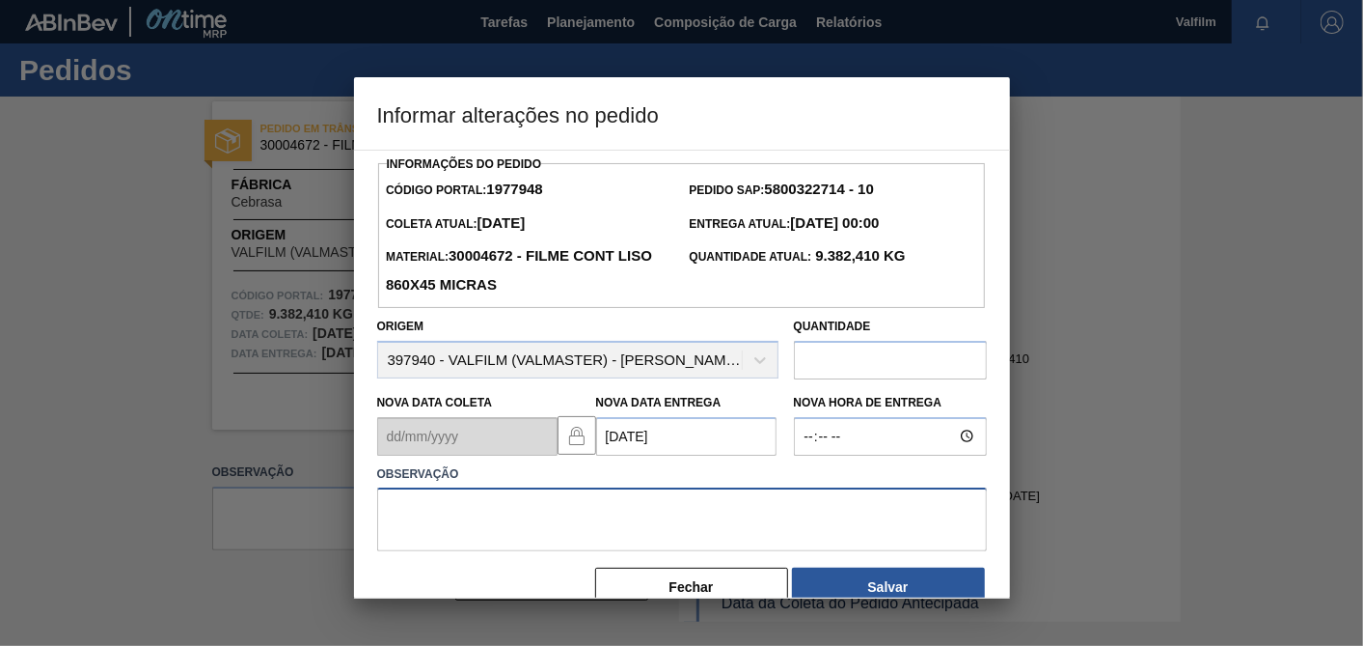
click at [645, 527] on textarea at bounding box center [682, 519] width 610 height 64
type textarea "Antecipação solicitada cliente / confirmada"
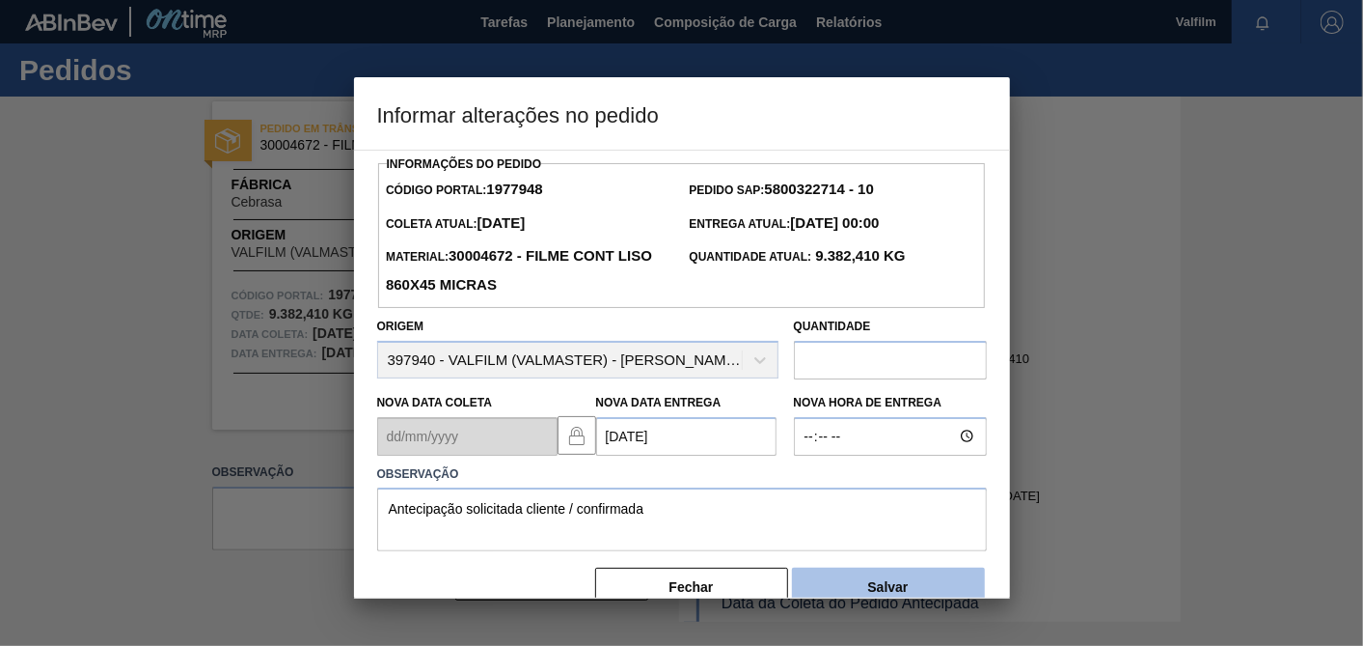
click at [905, 573] on button "Salvar" at bounding box center [888, 586] width 193 height 39
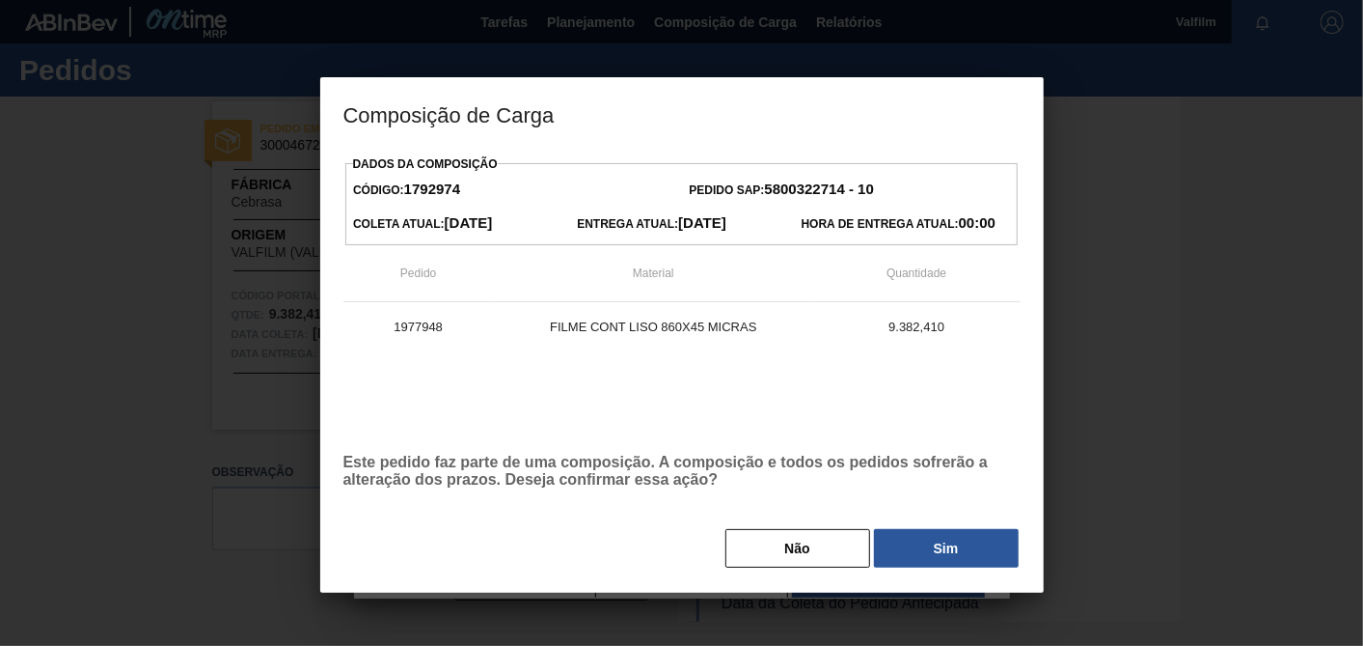
drag, startPoint x: 904, startPoint y: 553, endPoint x: 907, endPoint y: 539, distance: 13.8
click at [909, 551] on button "Sim" at bounding box center [946, 548] width 145 height 39
